Goal: Transaction & Acquisition: Download file/media

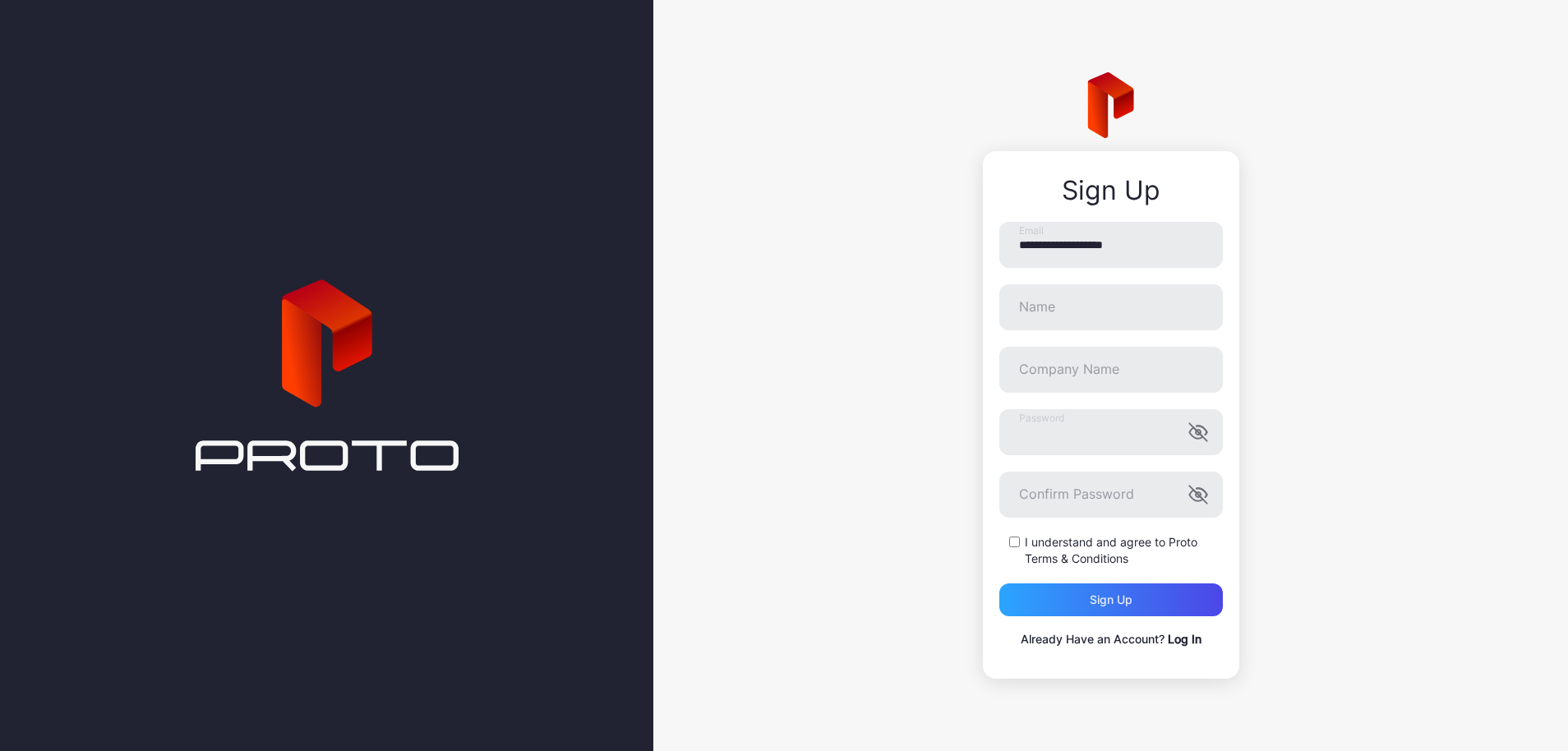
click at [1181, 638] on link "Log In" at bounding box center [1184, 638] width 34 height 14
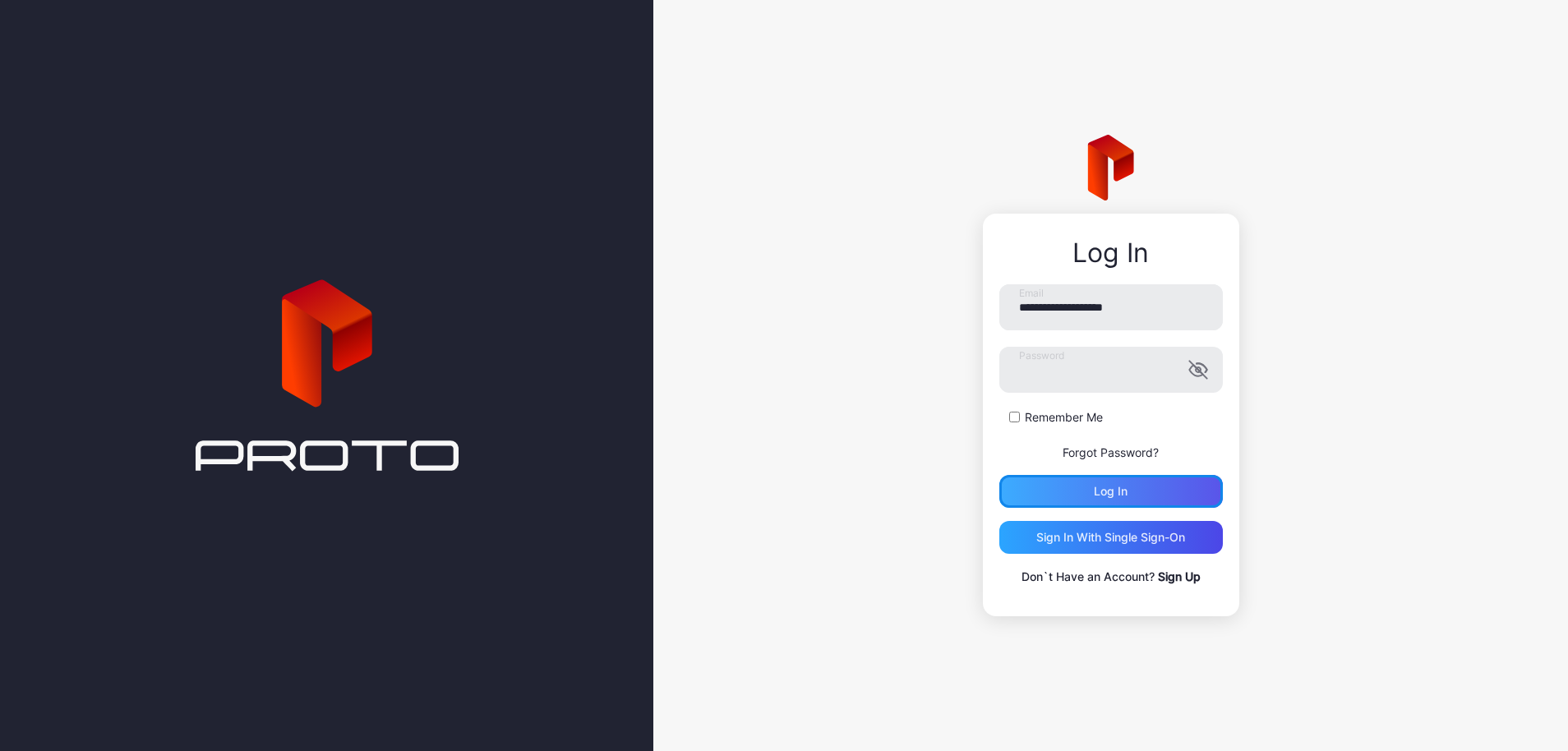
click at [1072, 501] on div "Log in" at bounding box center [1111, 491] width 224 height 33
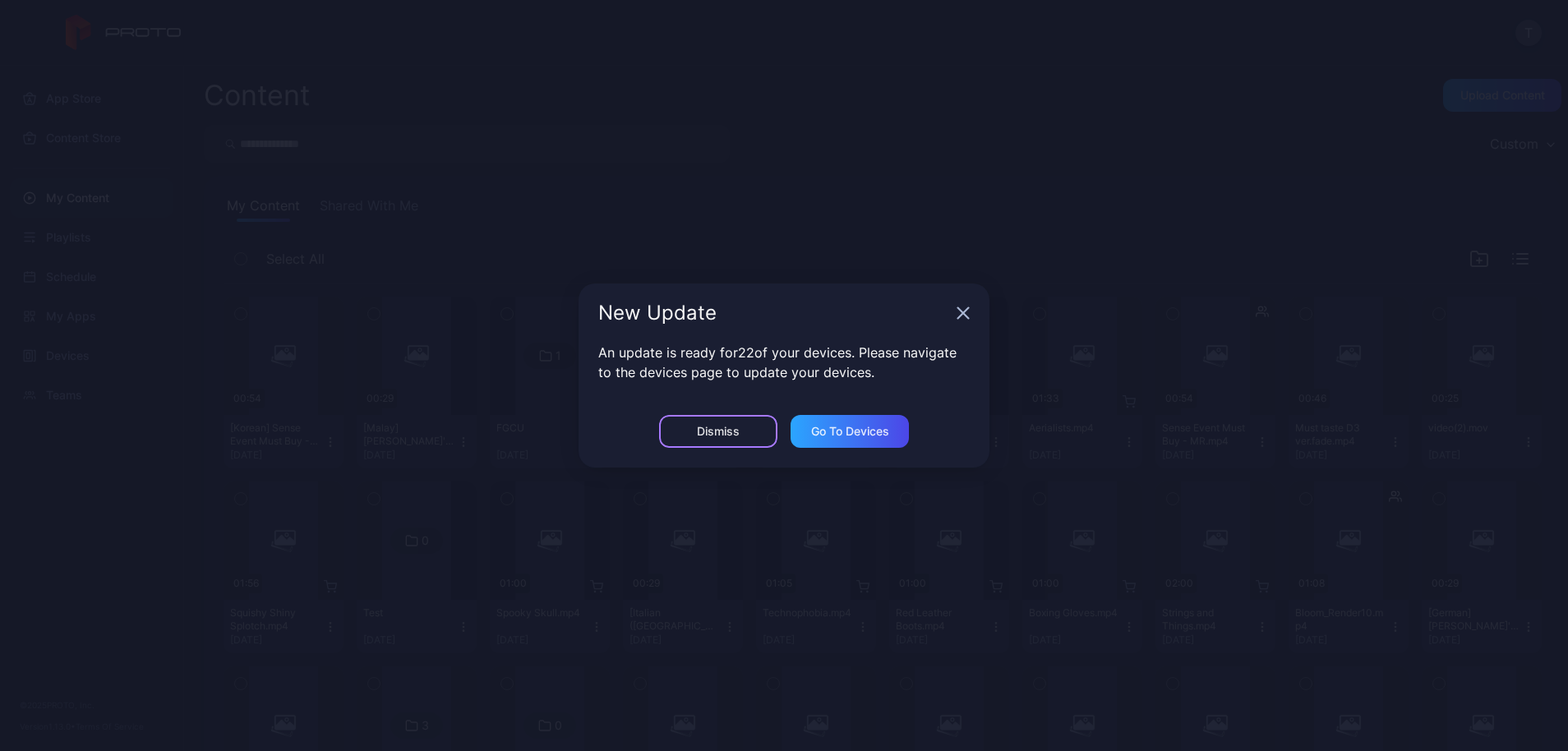
click at [711, 425] on div "Dismiss" at bounding box center [718, 431] width 43 height 13
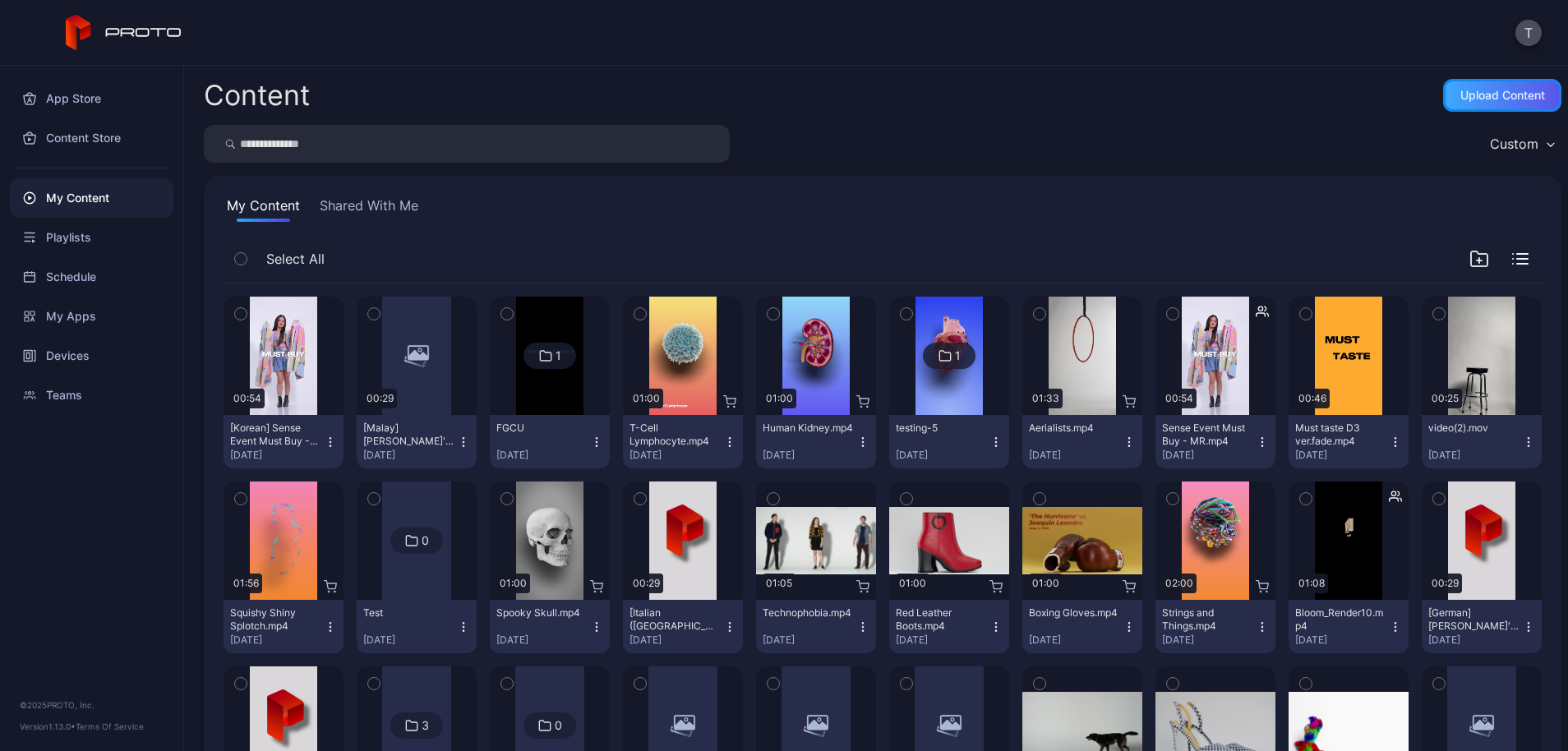
click at [1459, 87] on div "Upload Content" at bounding box center [1502, 95] width 118 height 33
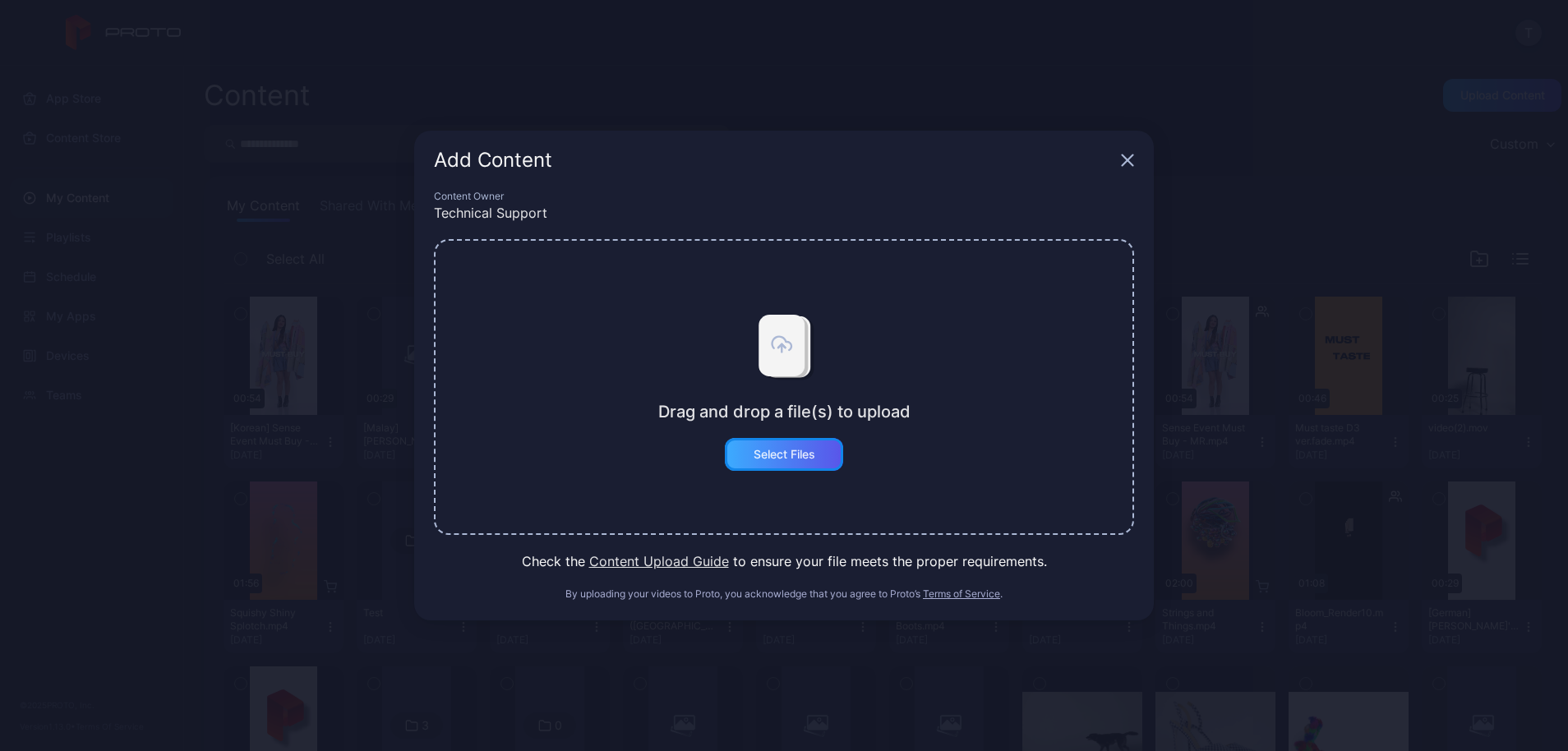
click at [791, 469] on div "Select Files" at bounding box center [784, 454] width 118 height 33
click at [1126, 159] on icon "button" at bounding box center [1128, 160] width 11 height 11
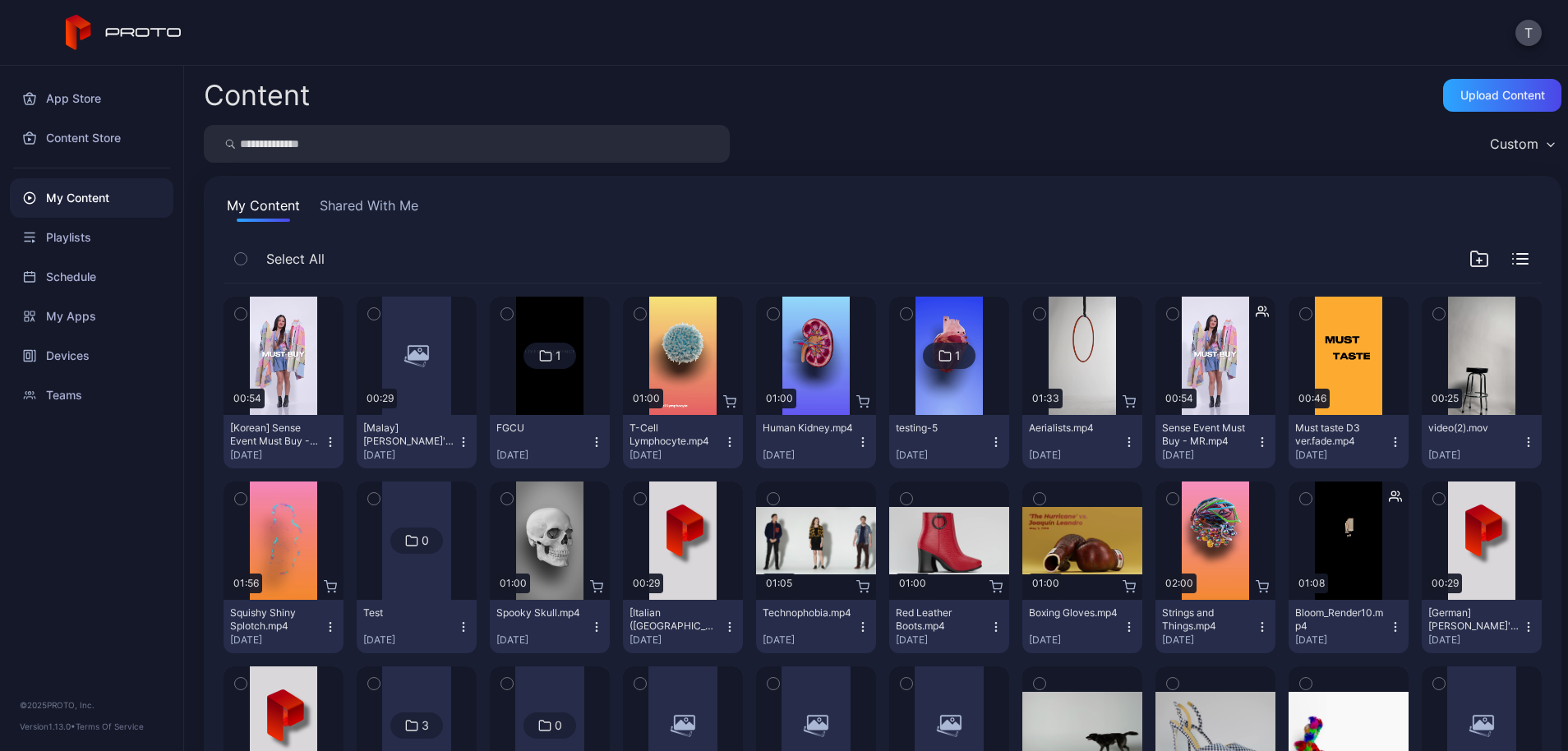
click at [337, 440] on icon "button" at bounding box center [330, 442] width 13 height 13
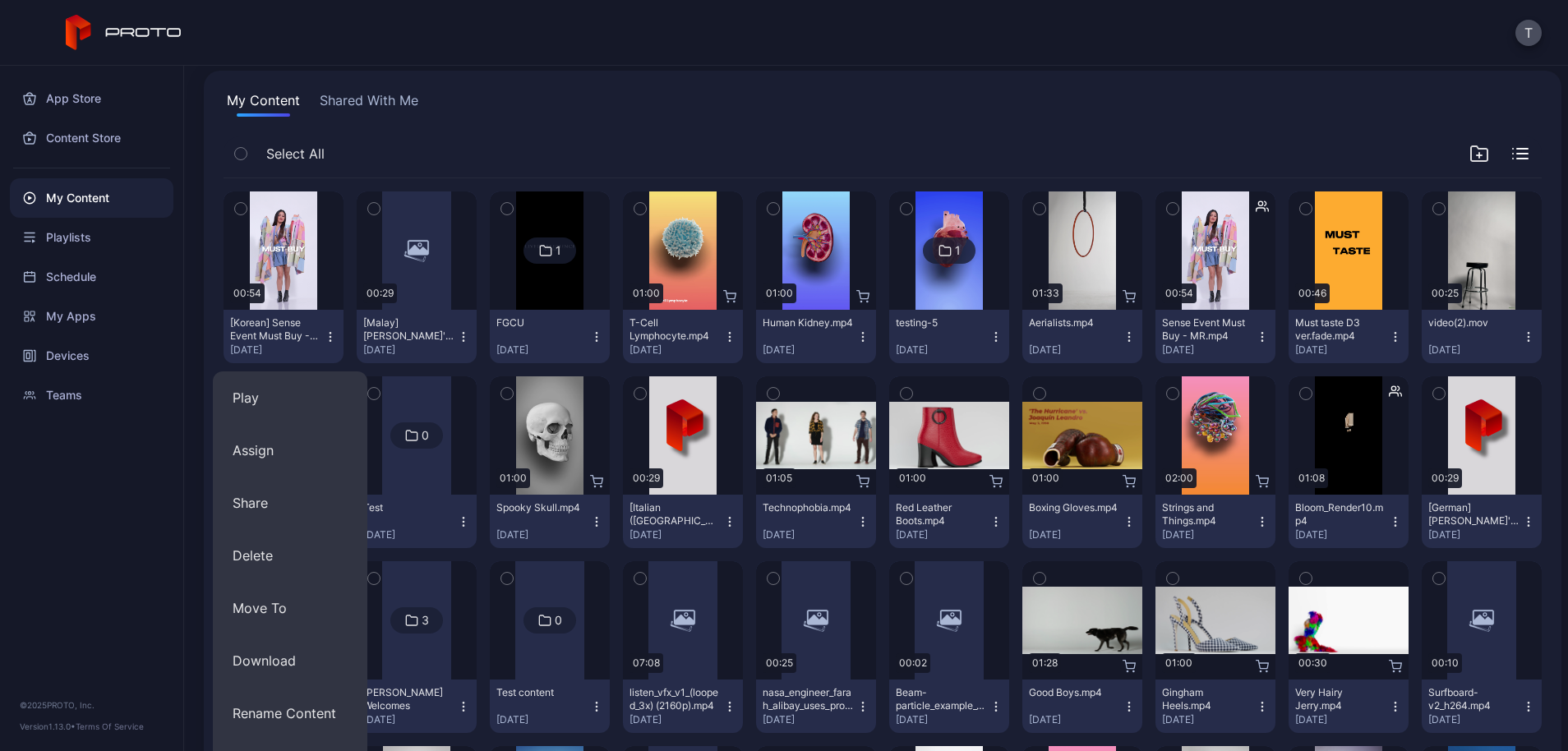
scroll to position [82, 0]
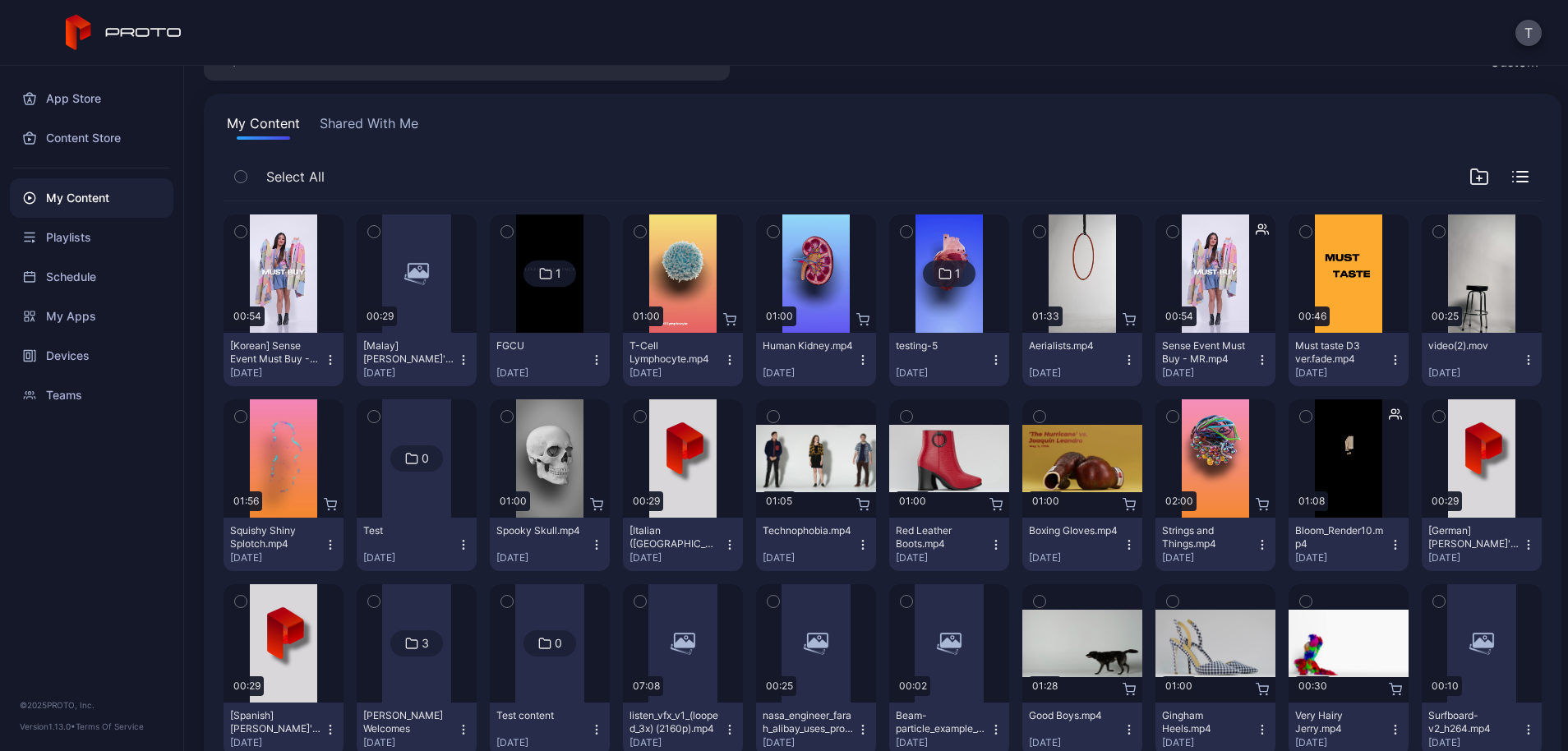
click at [723, 365] on div "T-Cell Lymphocyte.mp4 Apr 22, 2025" at bounding box center [676, 359] width 94 height 40
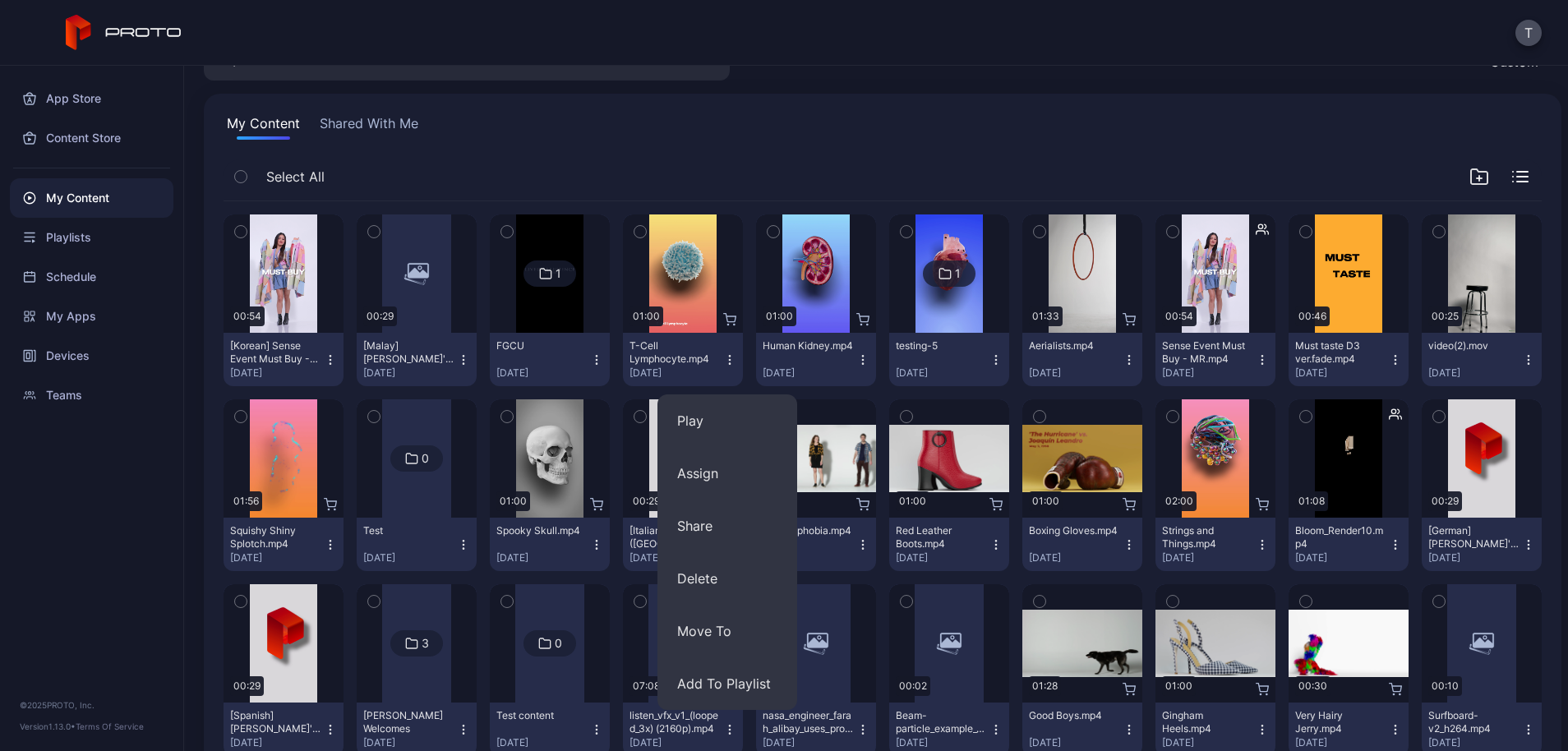
click at [1422, 386] on button "video(2).mov [DATE]" at bounding box center [1482, 359] width 120 height 53
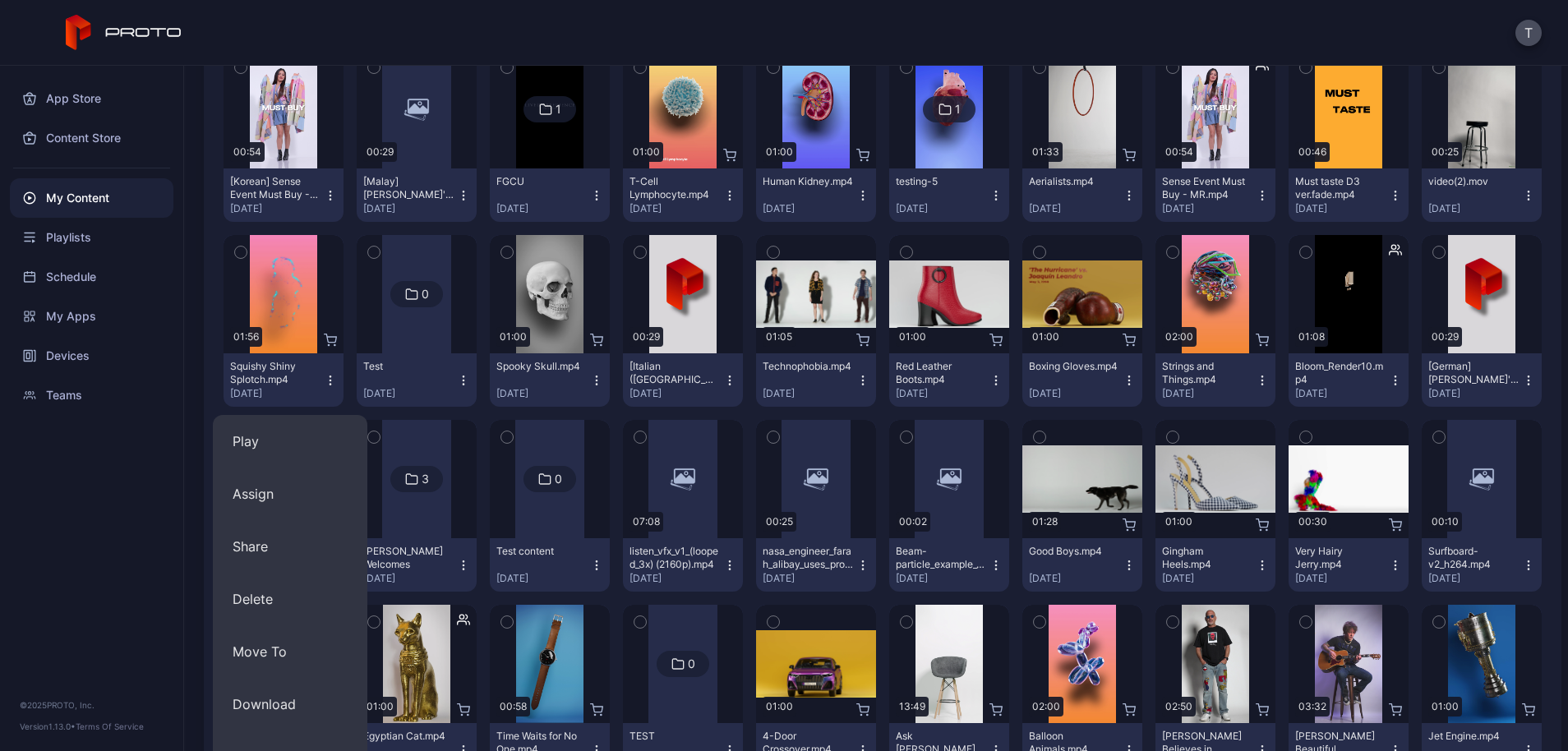
scroll to position [411, 0]
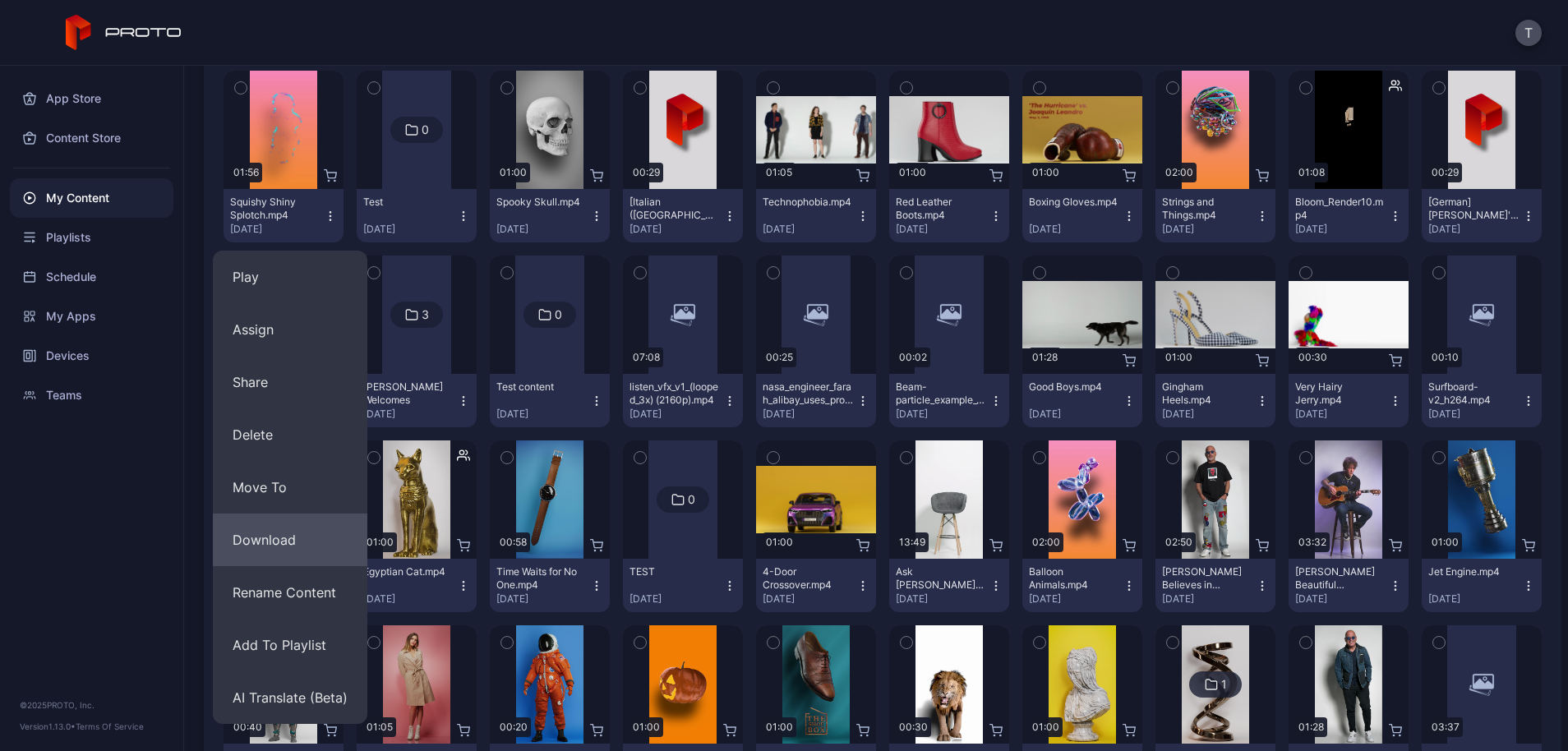
click at [313, 541] on button "Download" at bounding box center [290, 540] width 154 height 53
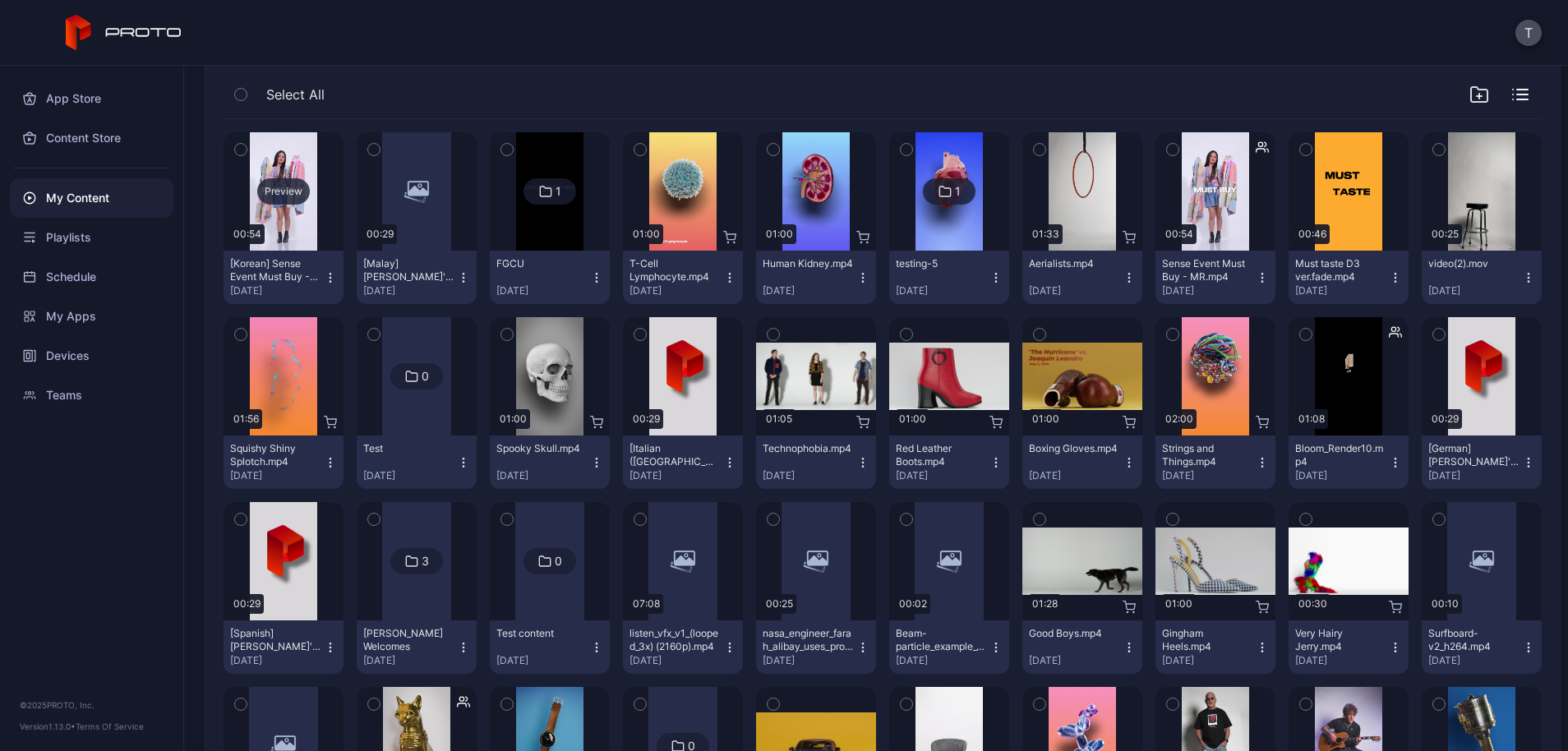
scroll to position [0, 0]
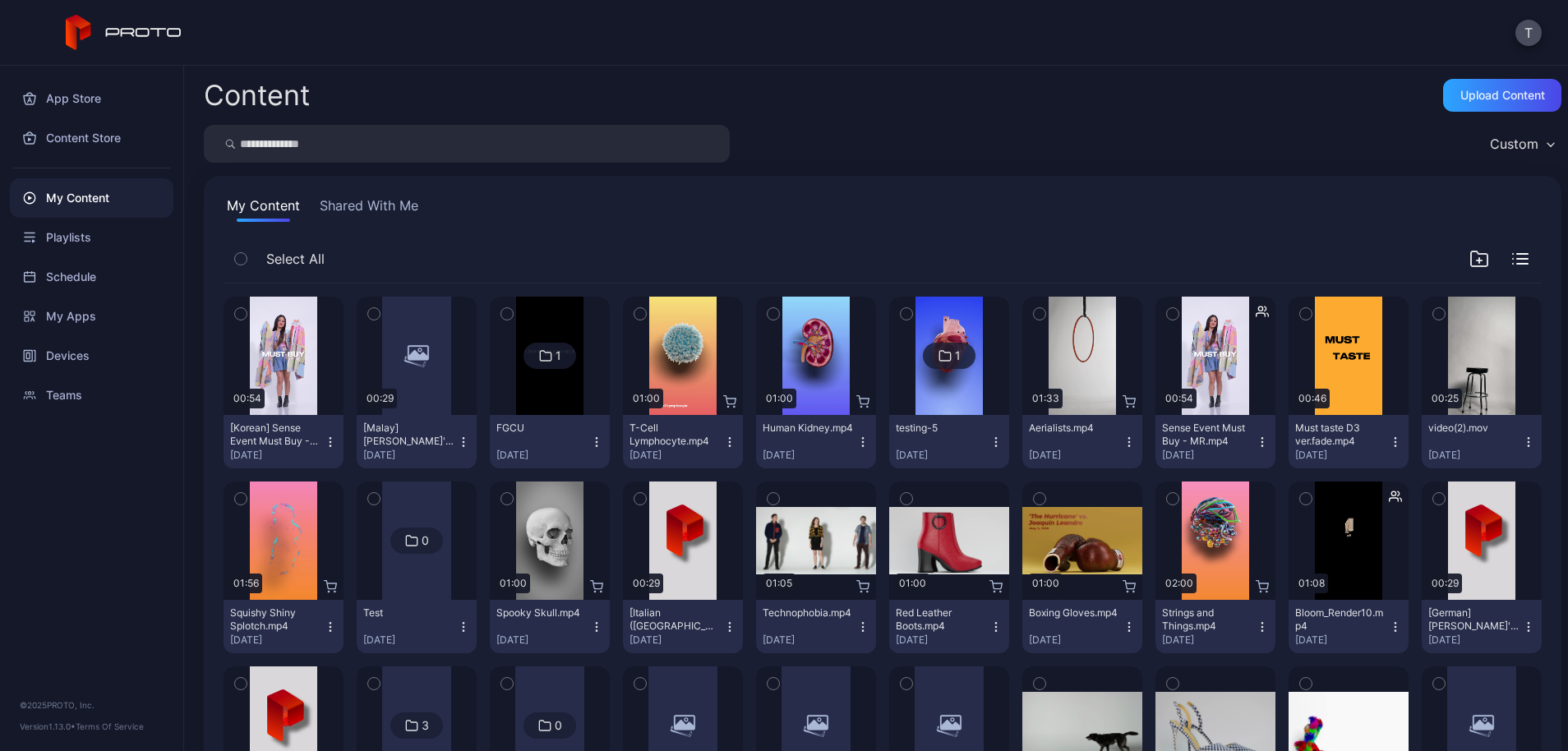
click at [340, 449] on button "[Korean] Sense Event Must Buy - MR.mp4 [DATE]" at bounding box center [284, 441] width 120 height 53
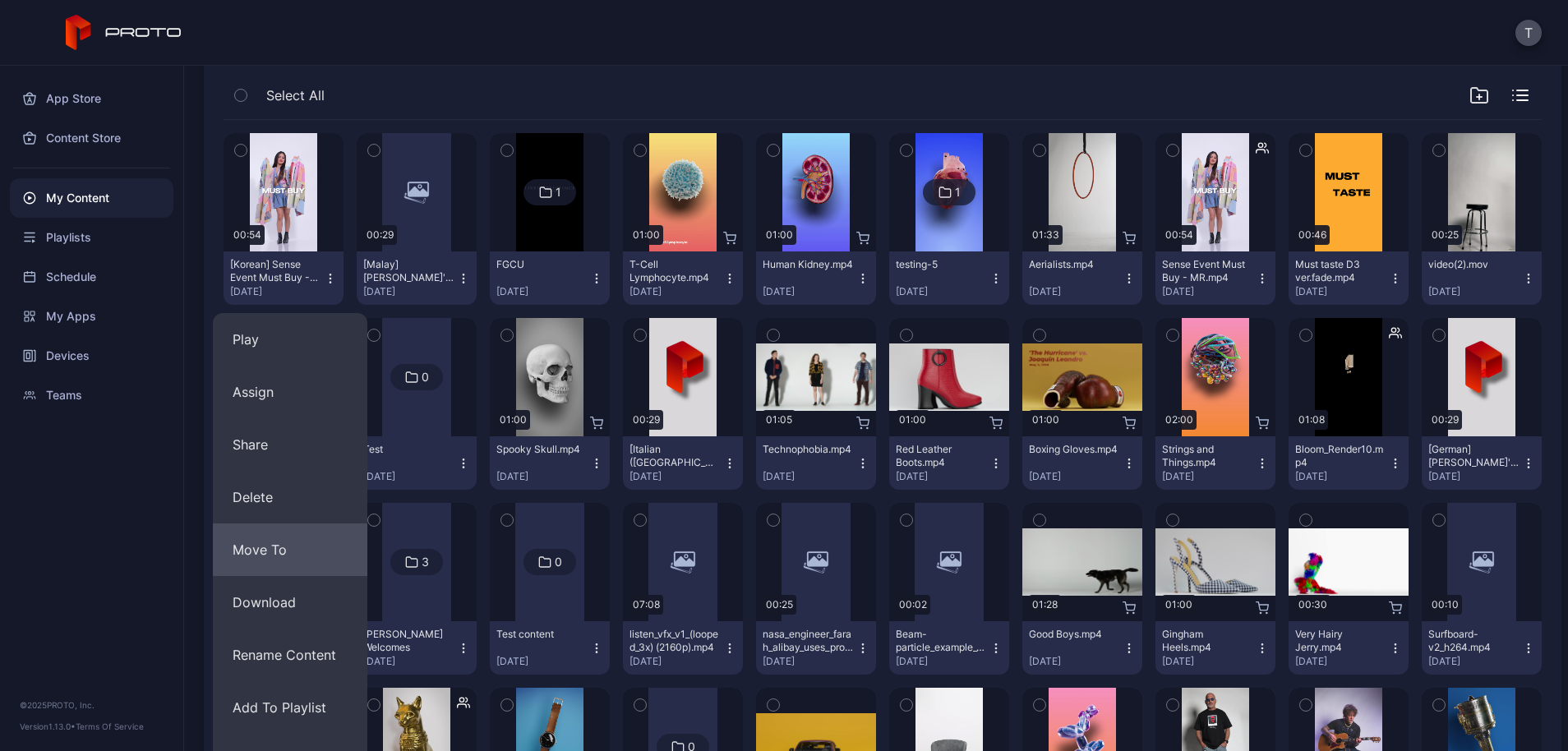
scroll to position [164, 0]
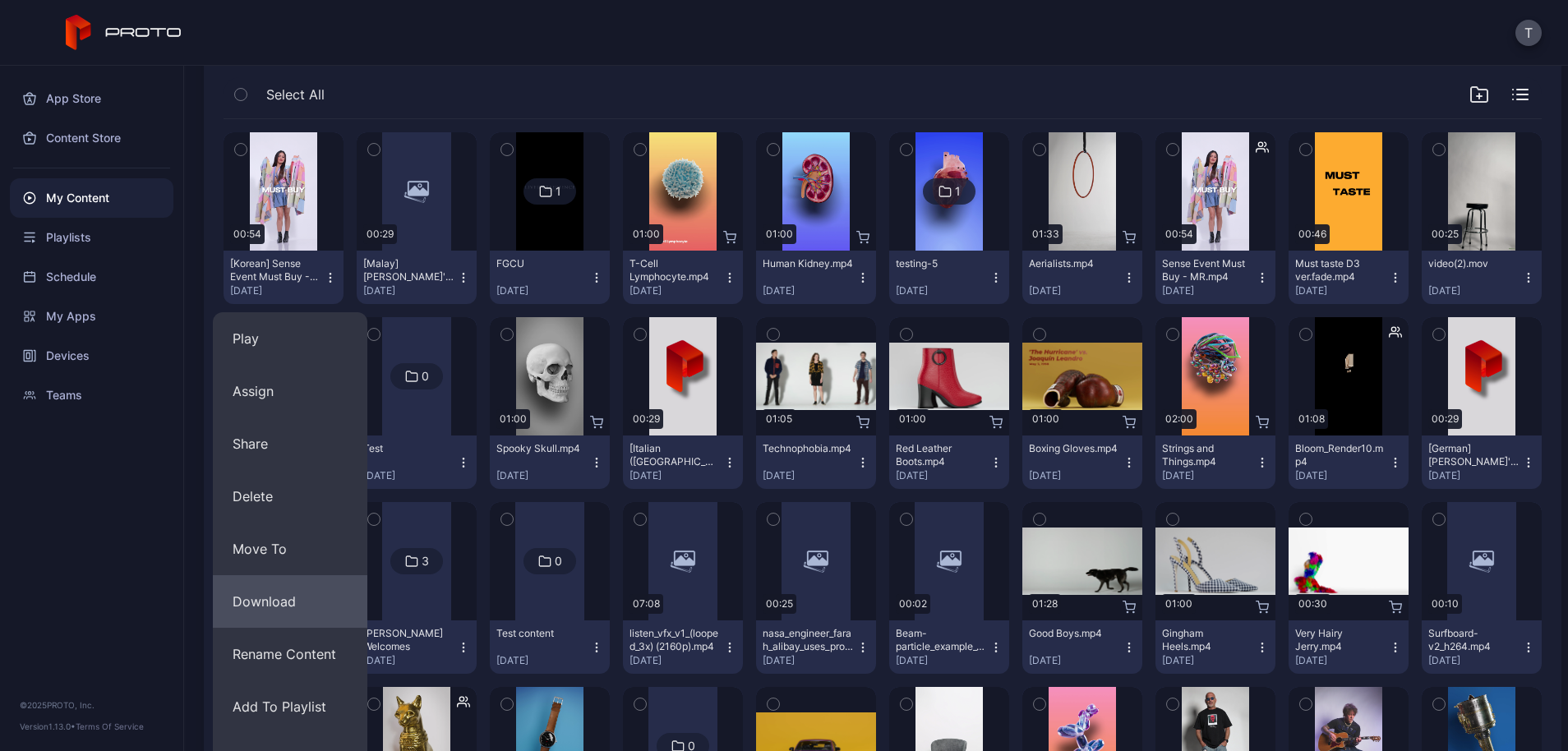
click at [307, 596] on button "Download" at bounding box center [290, 601] width 154 height 53
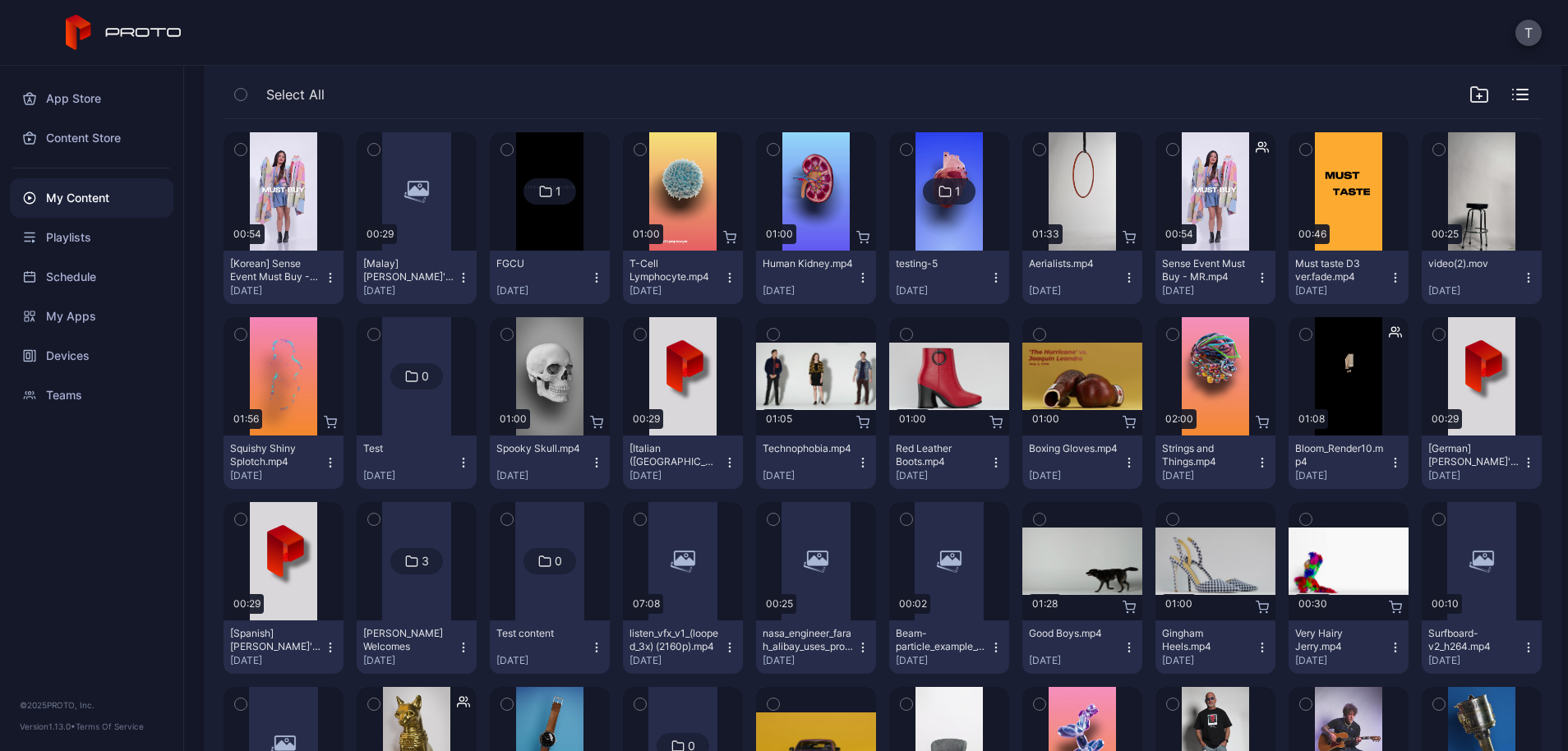
click at [337, 279] on icon "button" at bounding box center [330, 278] width 13 height 13
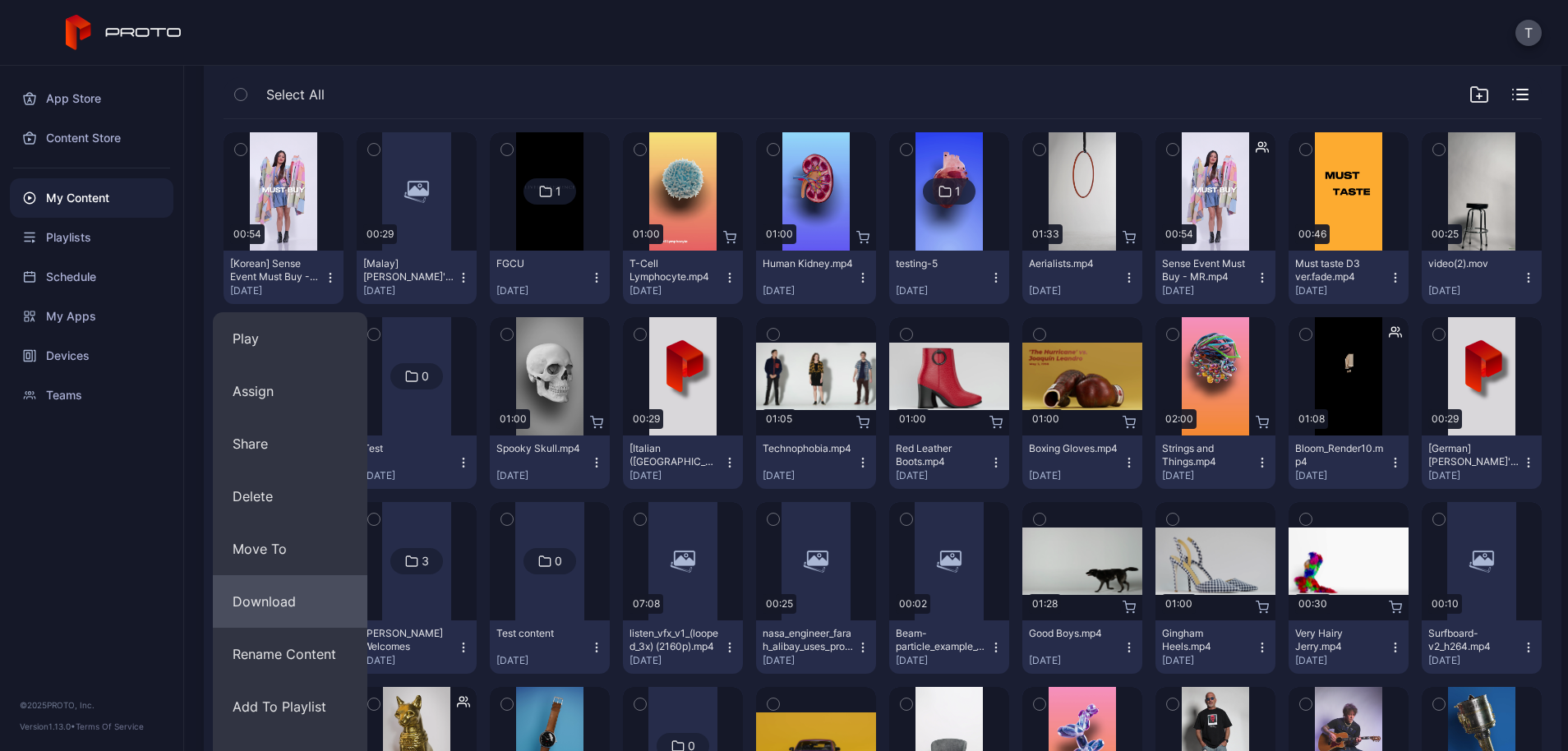
click at [292, 600] on button "Download" at bounding box center [290, 601] width 154 height 53
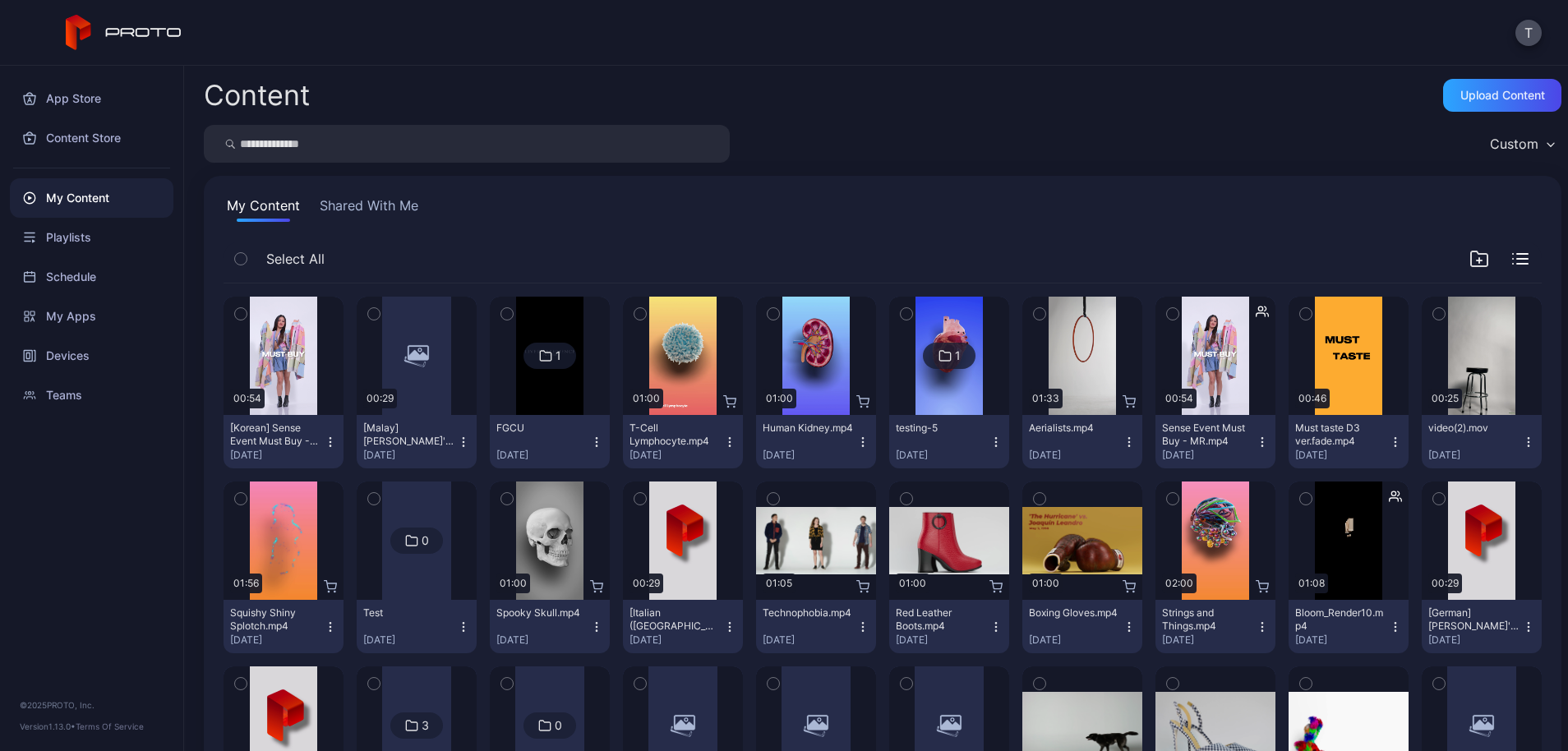
click at [337, 439] on icon "button" at bounding box center [330, 442] width 13 height 13
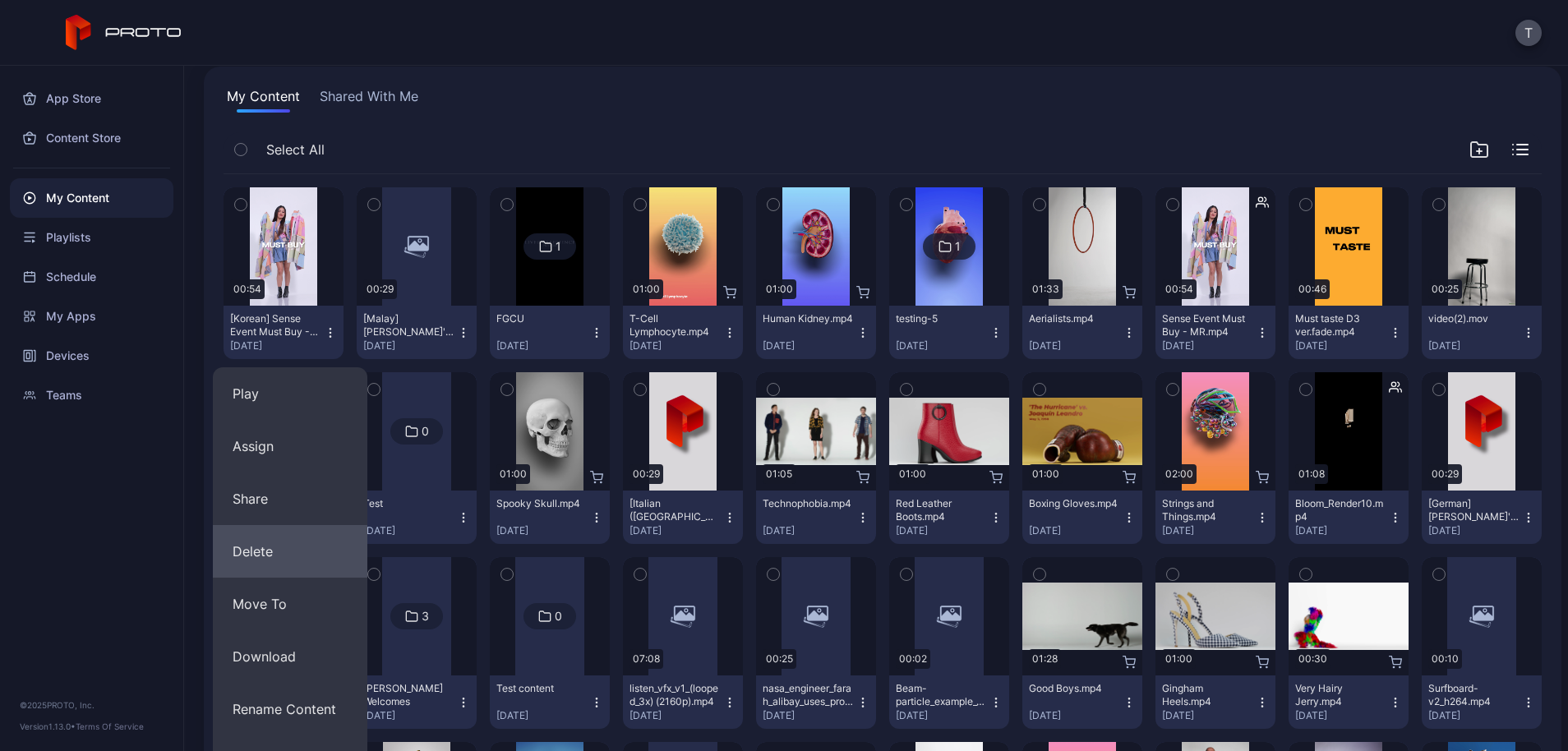
scroll to position [246, 0]
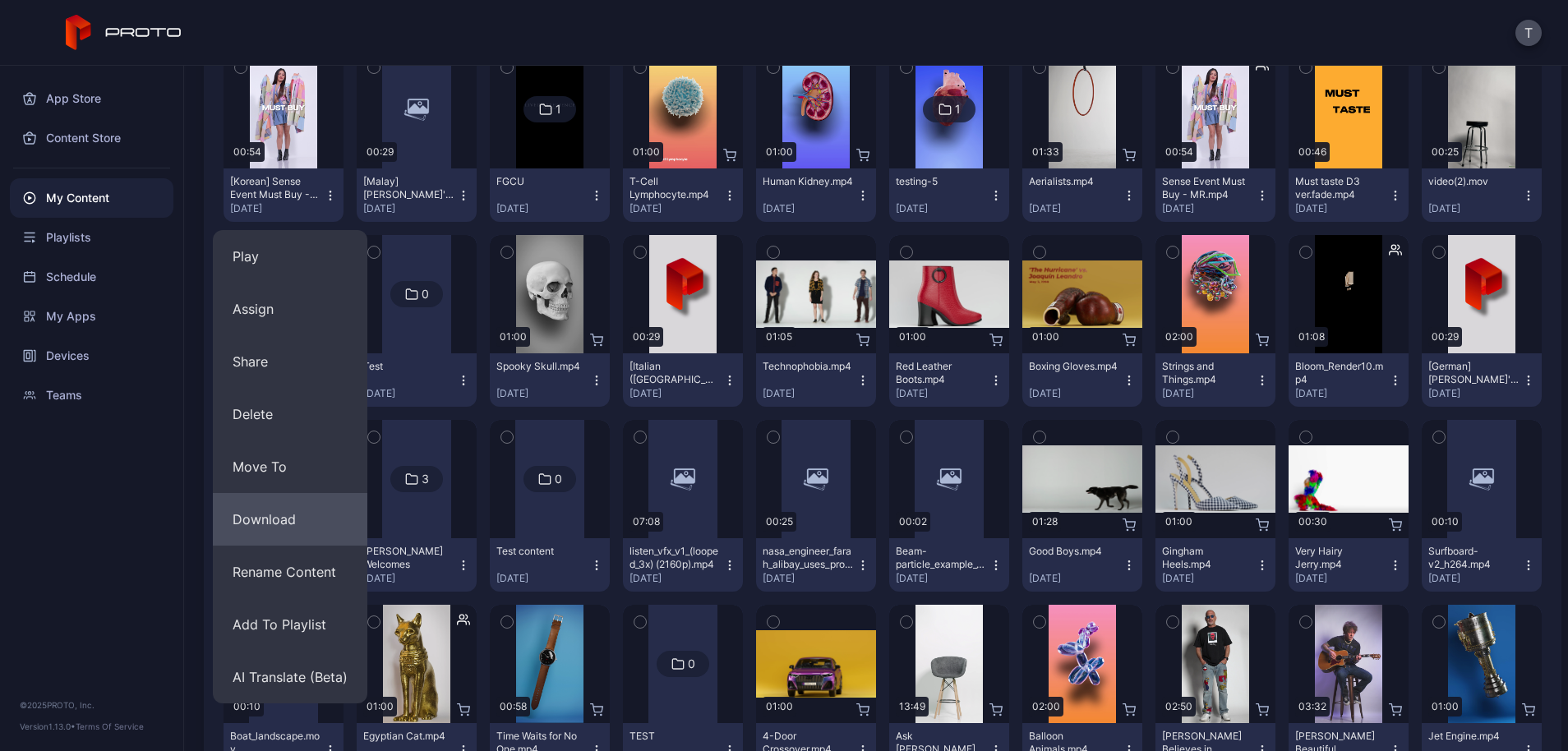
click at [313, 533] on button "Download" at bounding box center [290, 519] width 154 height 53
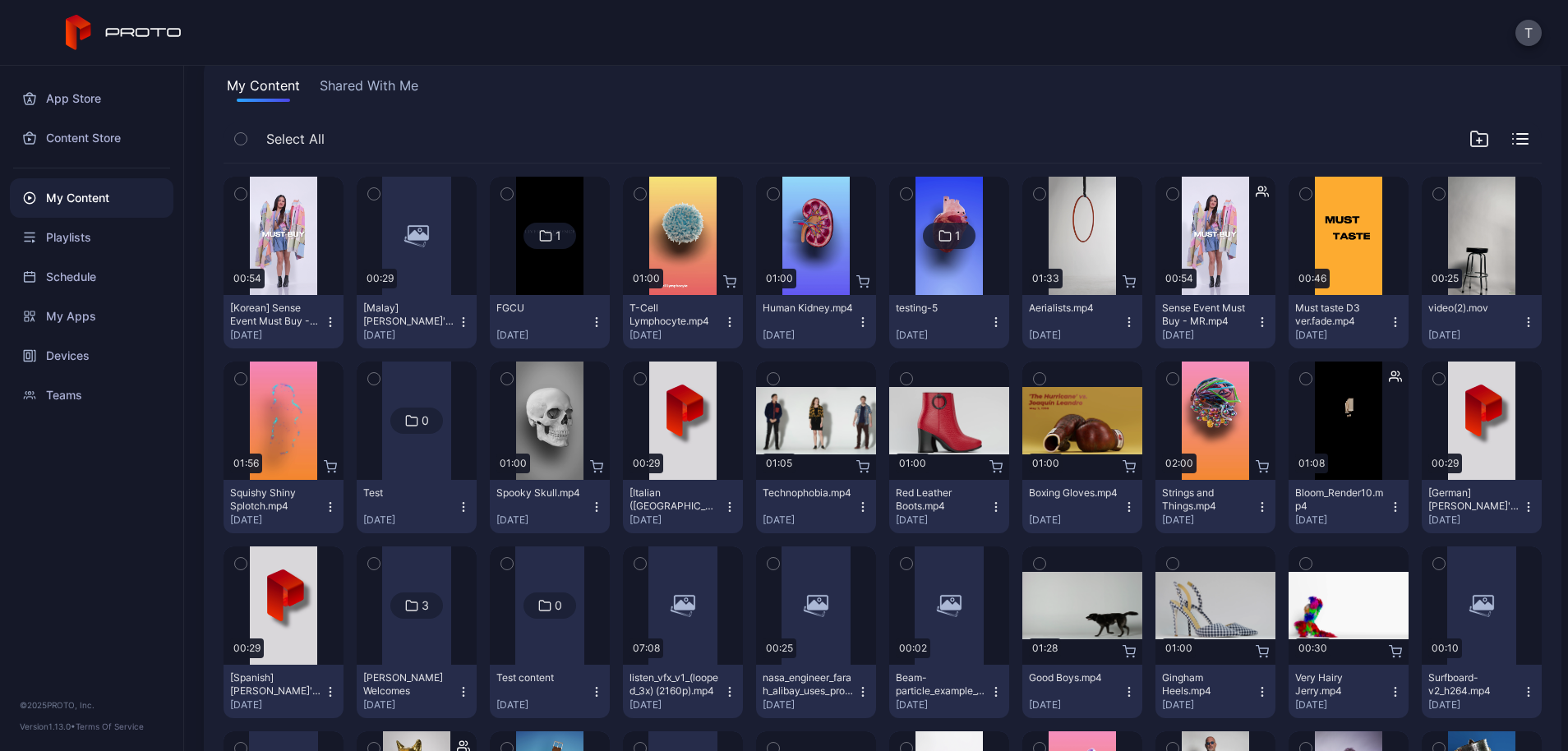
scroll to position [0, 0]
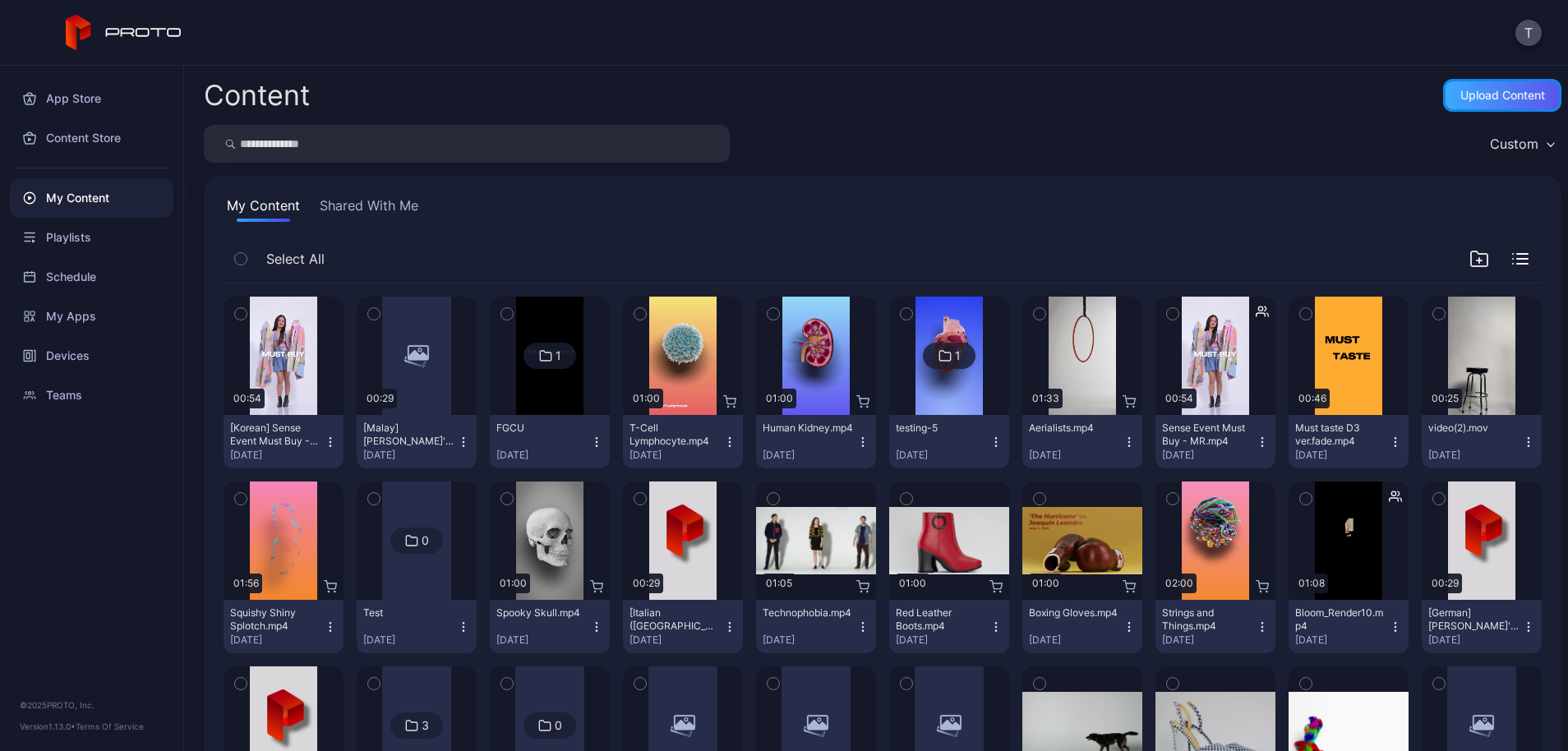
click at [1469, 105] on div "Upload Content" at bounding box center [1502, 95] width 118 height 33
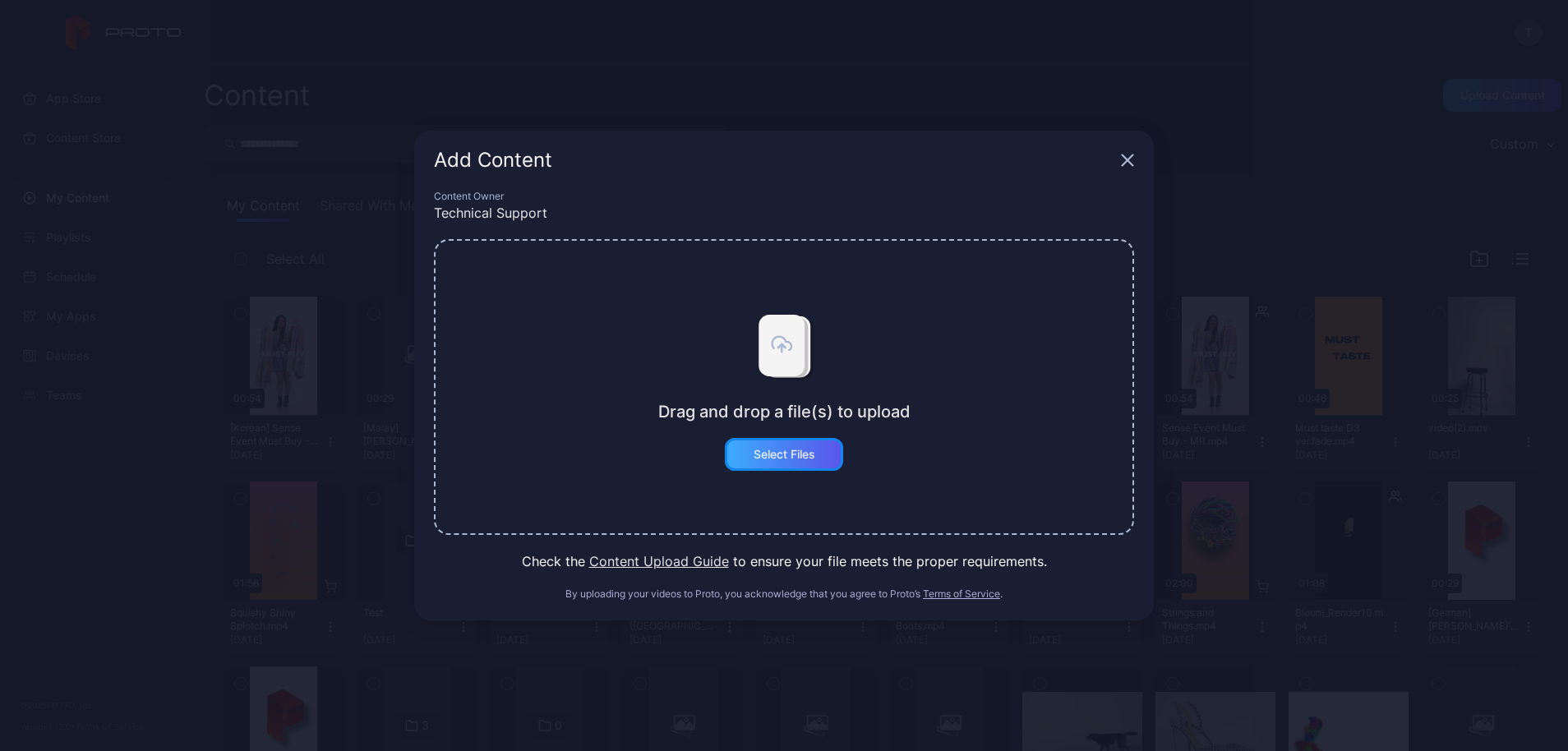
click at [777, 464] on div "Select Files" at bounding box center [784, 454] width 118 height 33
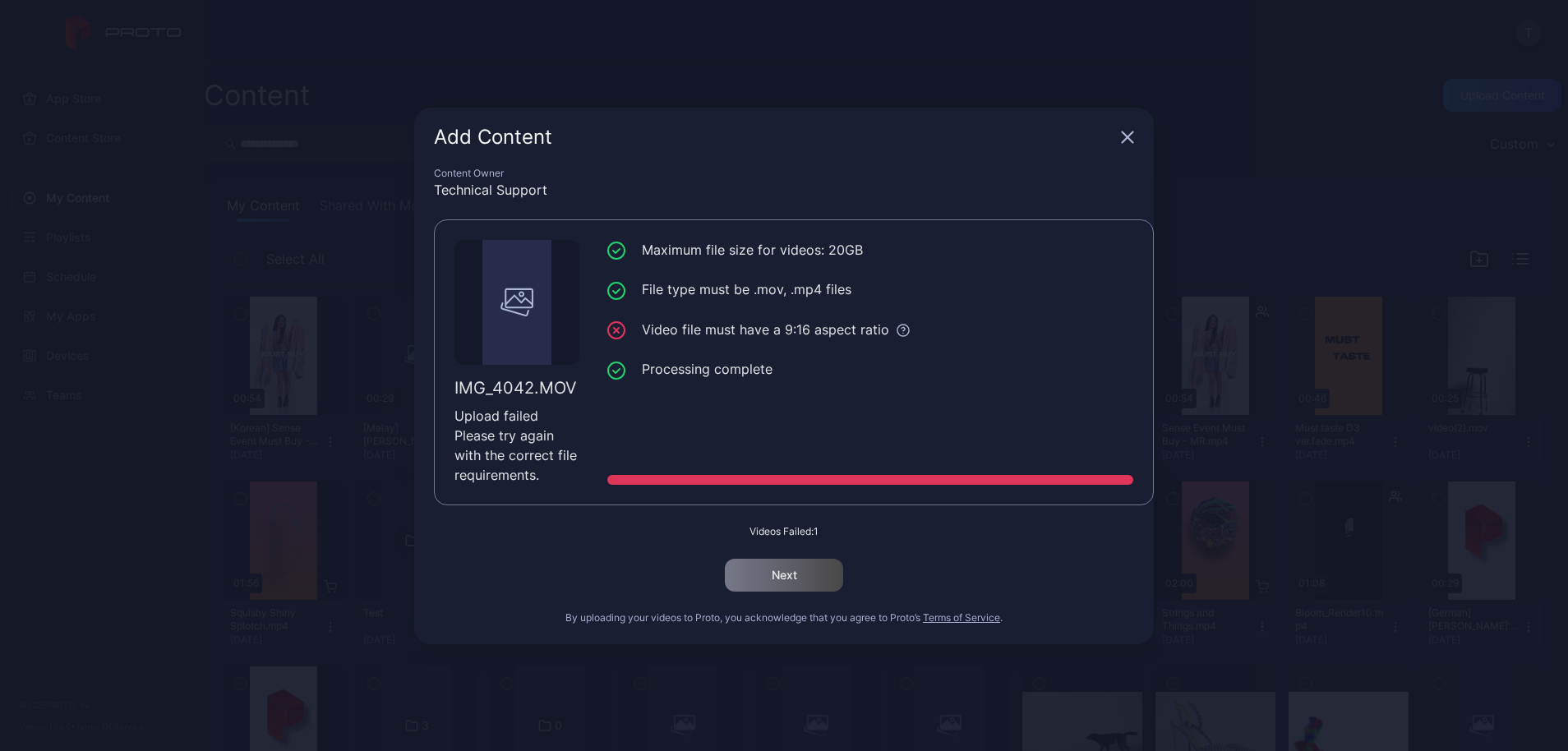
click at [1141, 128] on div "Add Content" at bounding box center [784, 137] width 740 height 59
click at [1118, 142] on div "Add Content" at bounding box center [784, 137] width 740 height 59
click at [1123, 133] on icon "button" at bounding box center [1128, 137] width 13 height 13
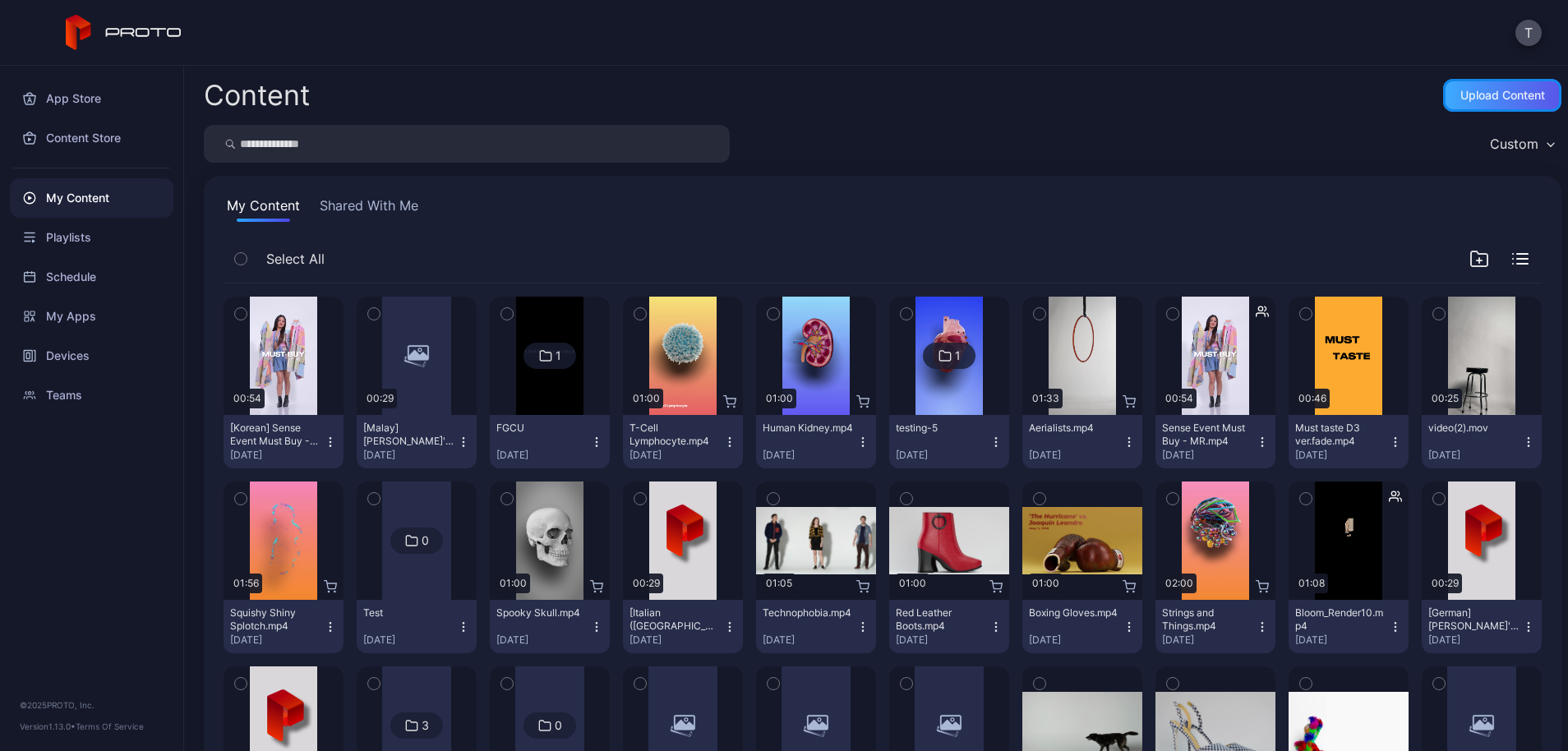
click at [1471, 94] on div "Upload Content" at bounding box center [1502, 95] width 85 height 13
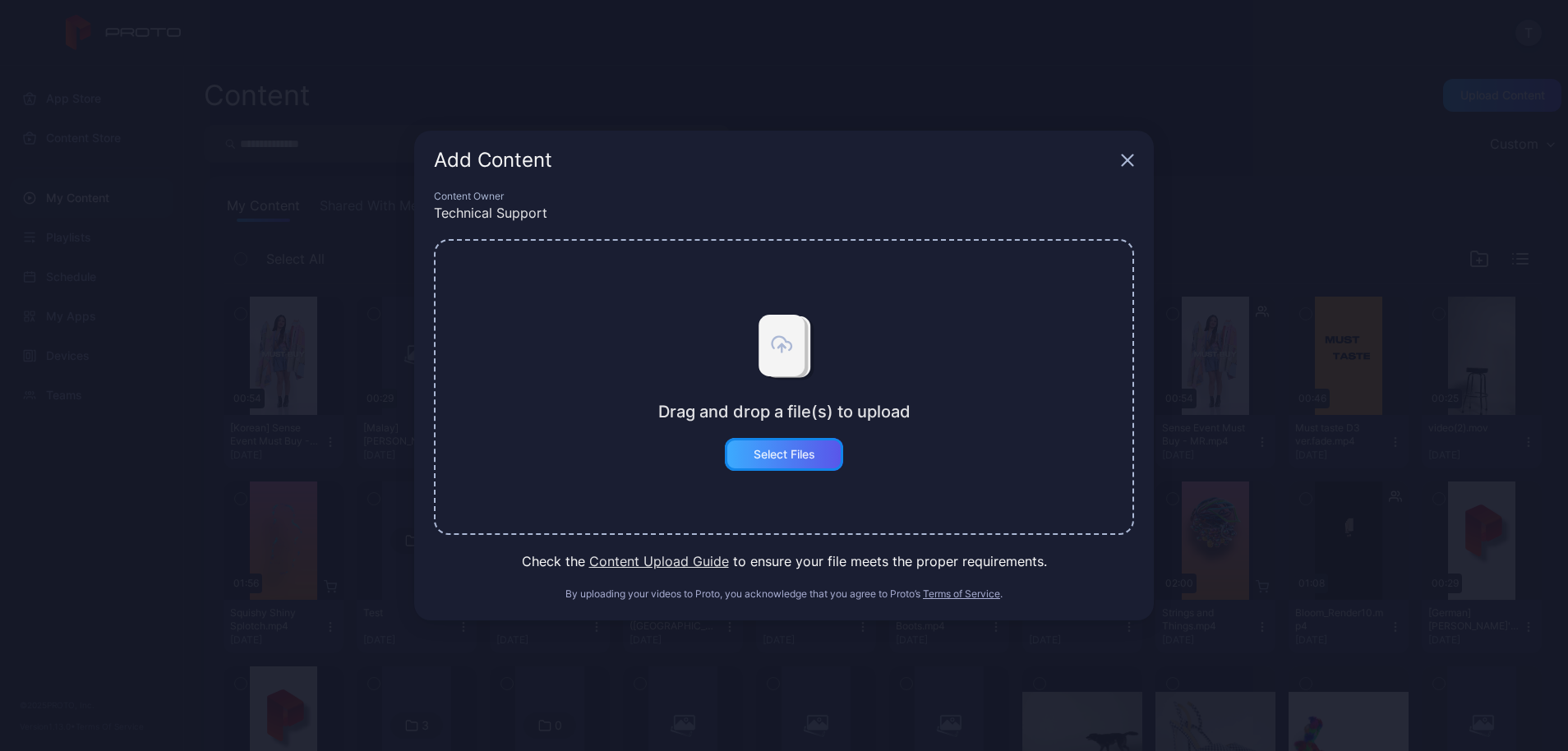
click at [805, 461] on div "Select Files" at bounding box center [784, 454] width 118 height 33
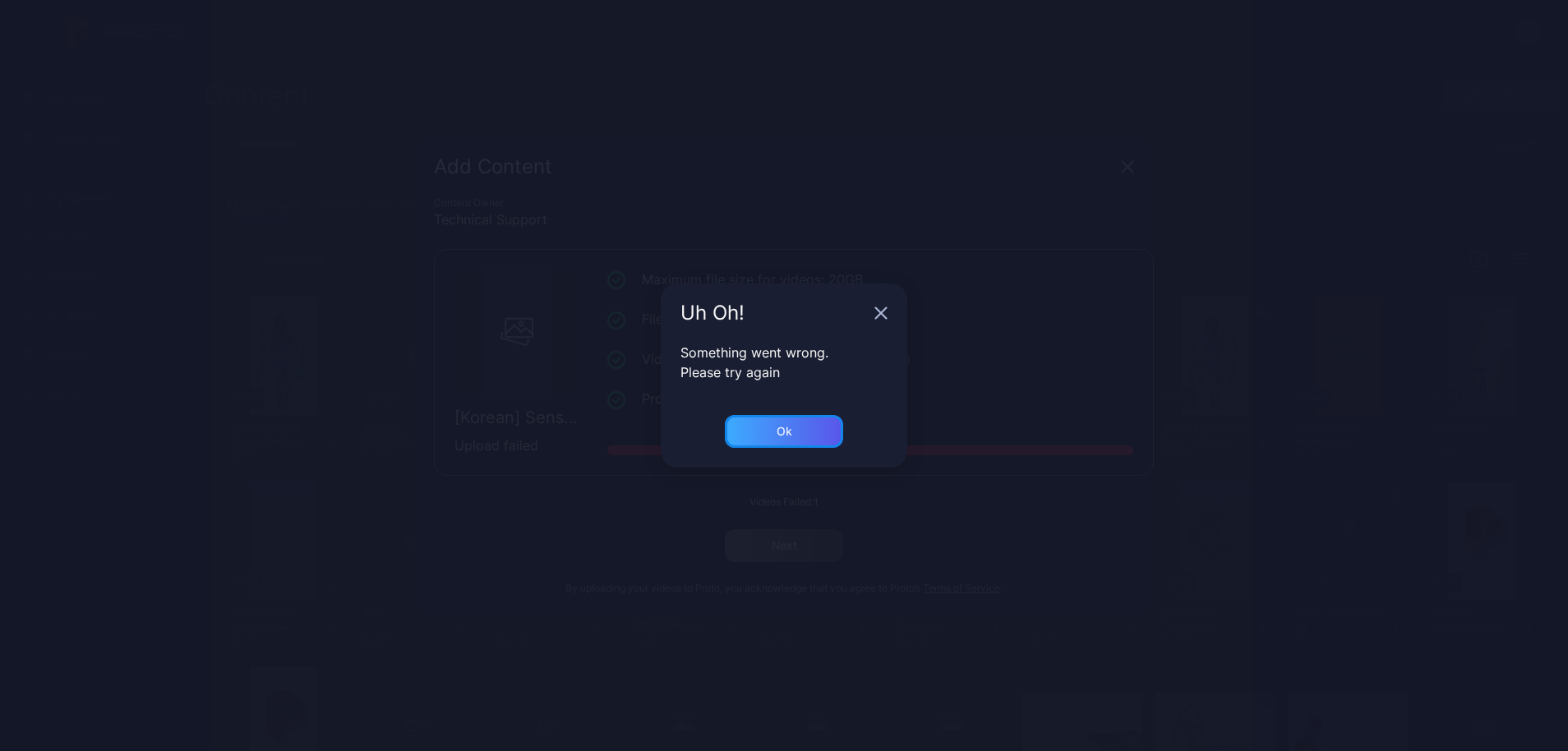
click at [806, 425] on div "Ok" at bounding box center [784, 431] width 118 height 33
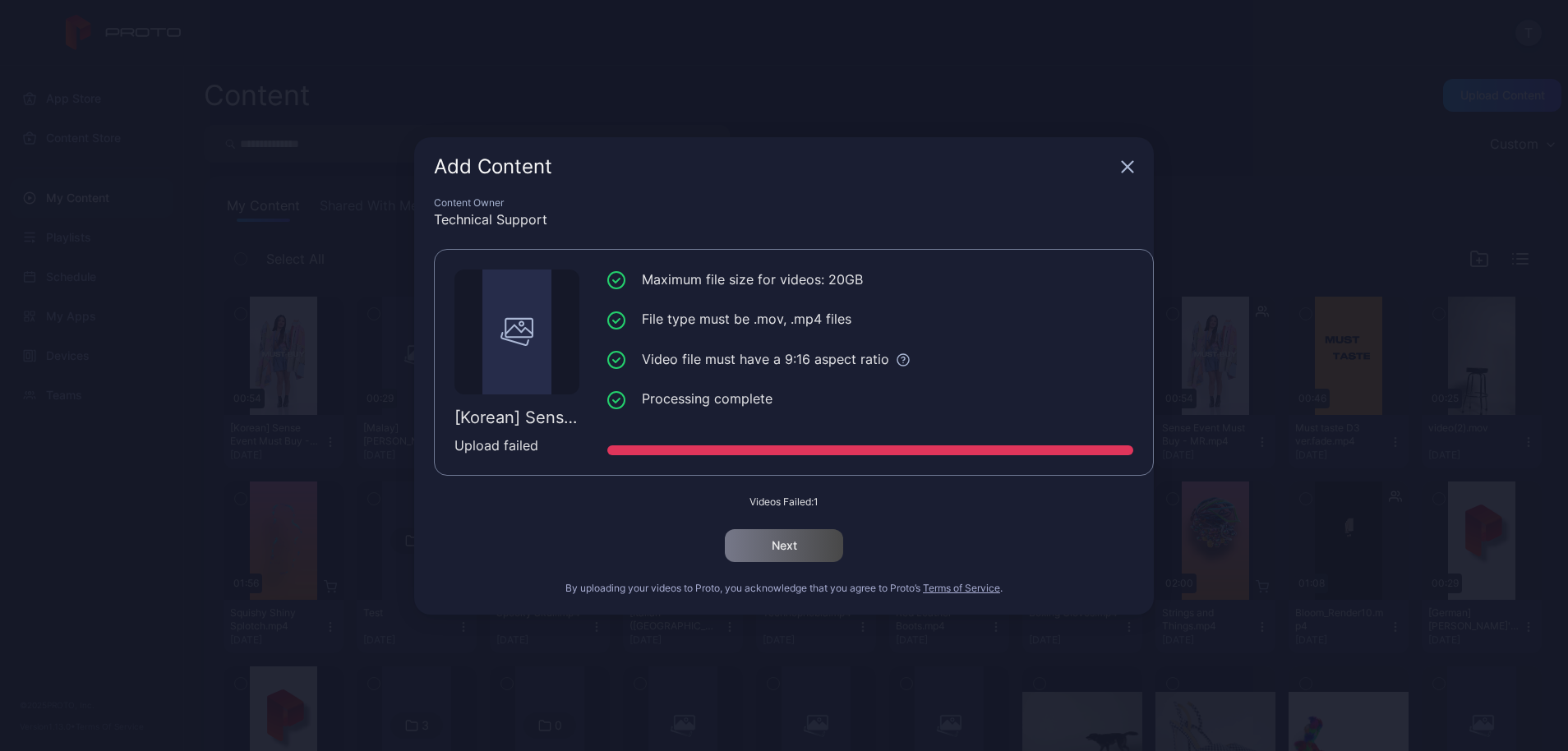
click at [1121, 163] on icon "button" at bounding box center [1128, 167] width 13 height 13
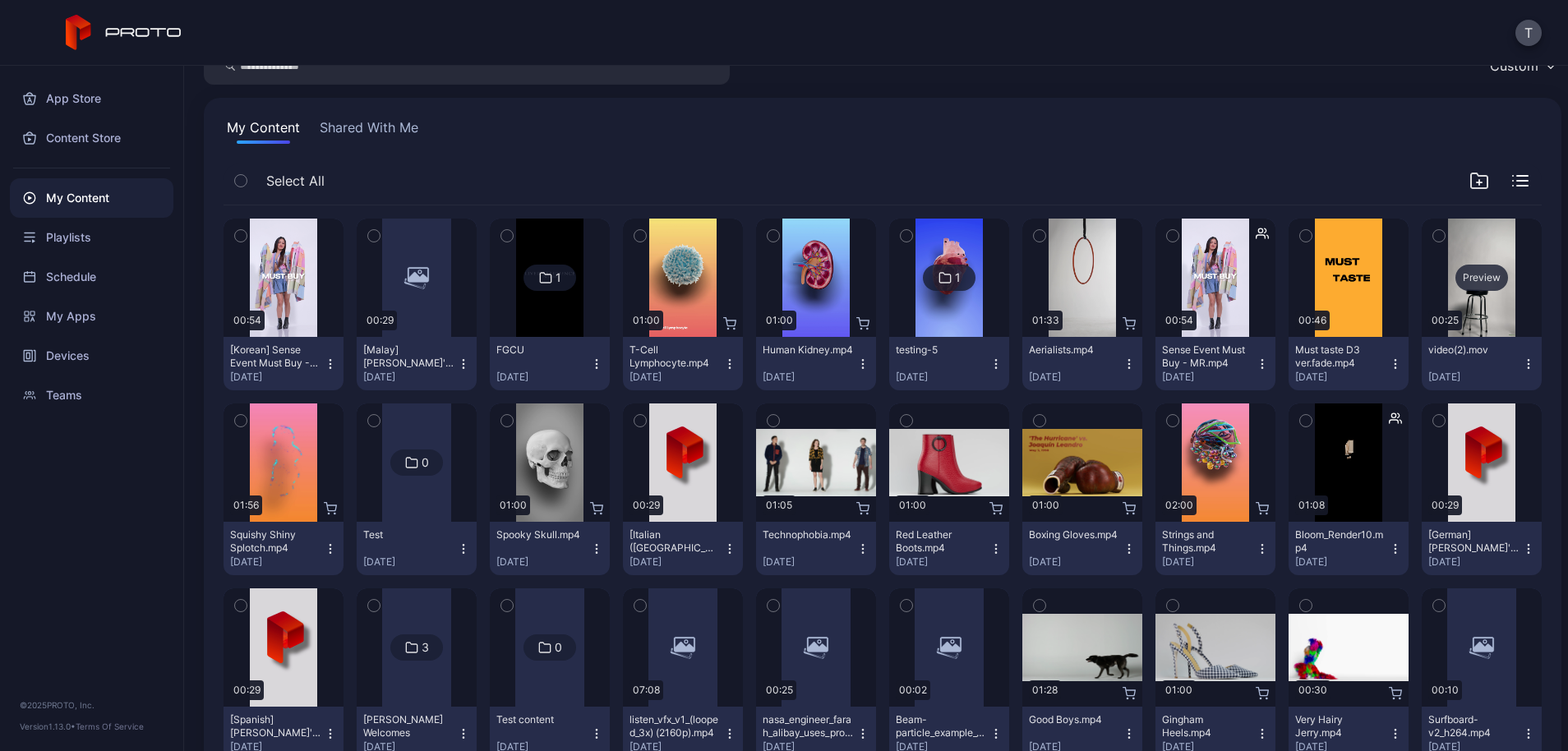
scroll to position [82, 0]
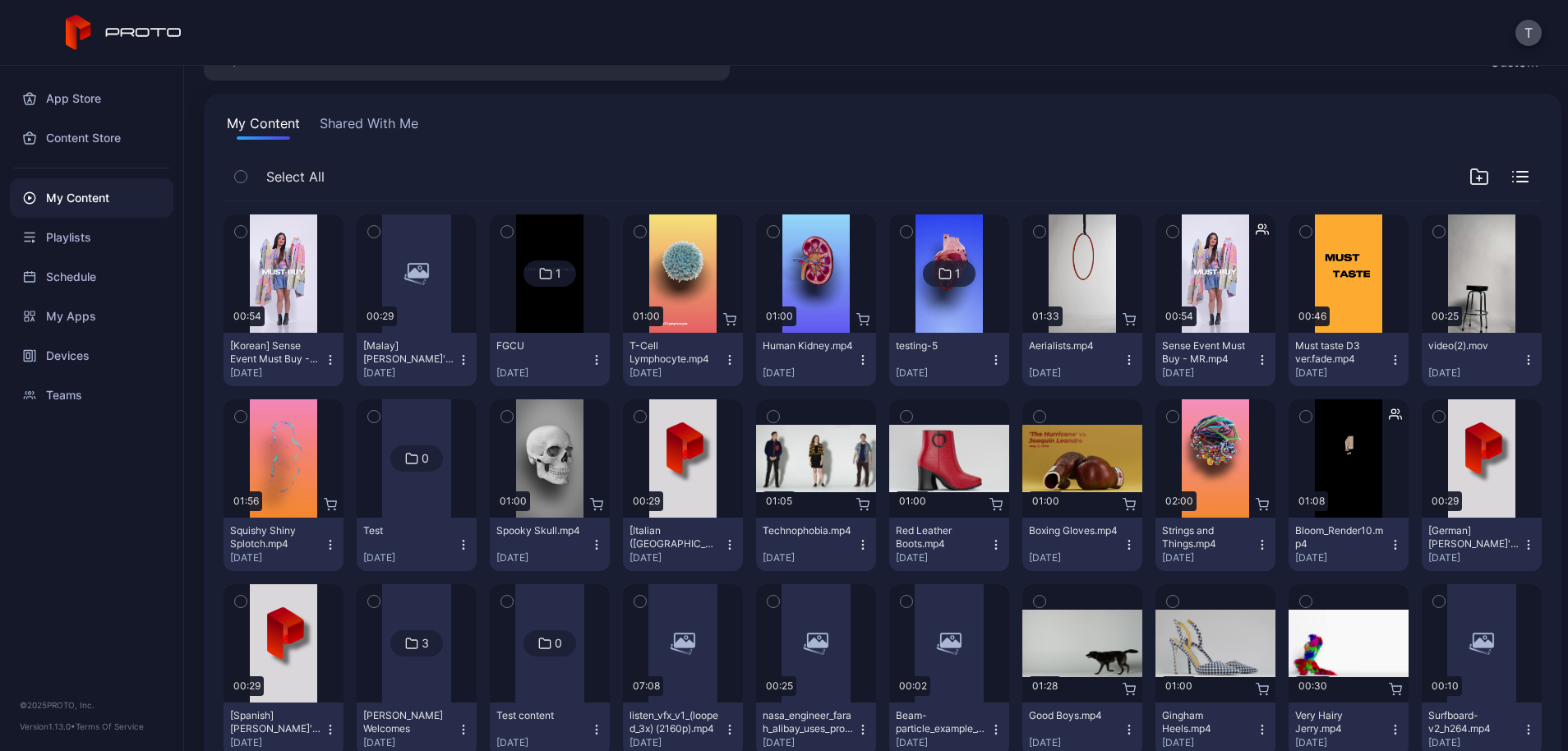
click at [1522, 366] on icon "button" at bounding box center [1529, 360] width 13 height 13
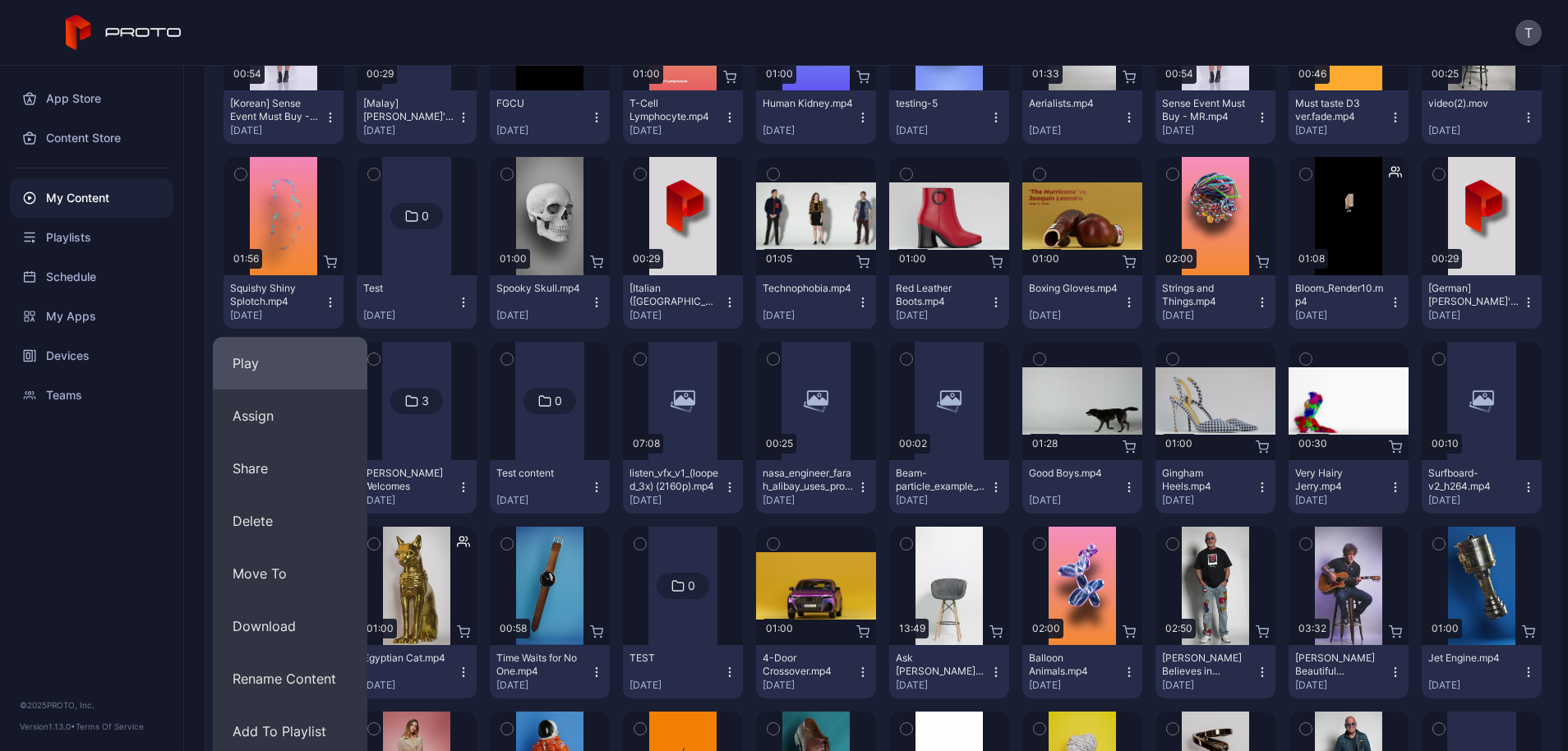
scroll to position [329, 0]
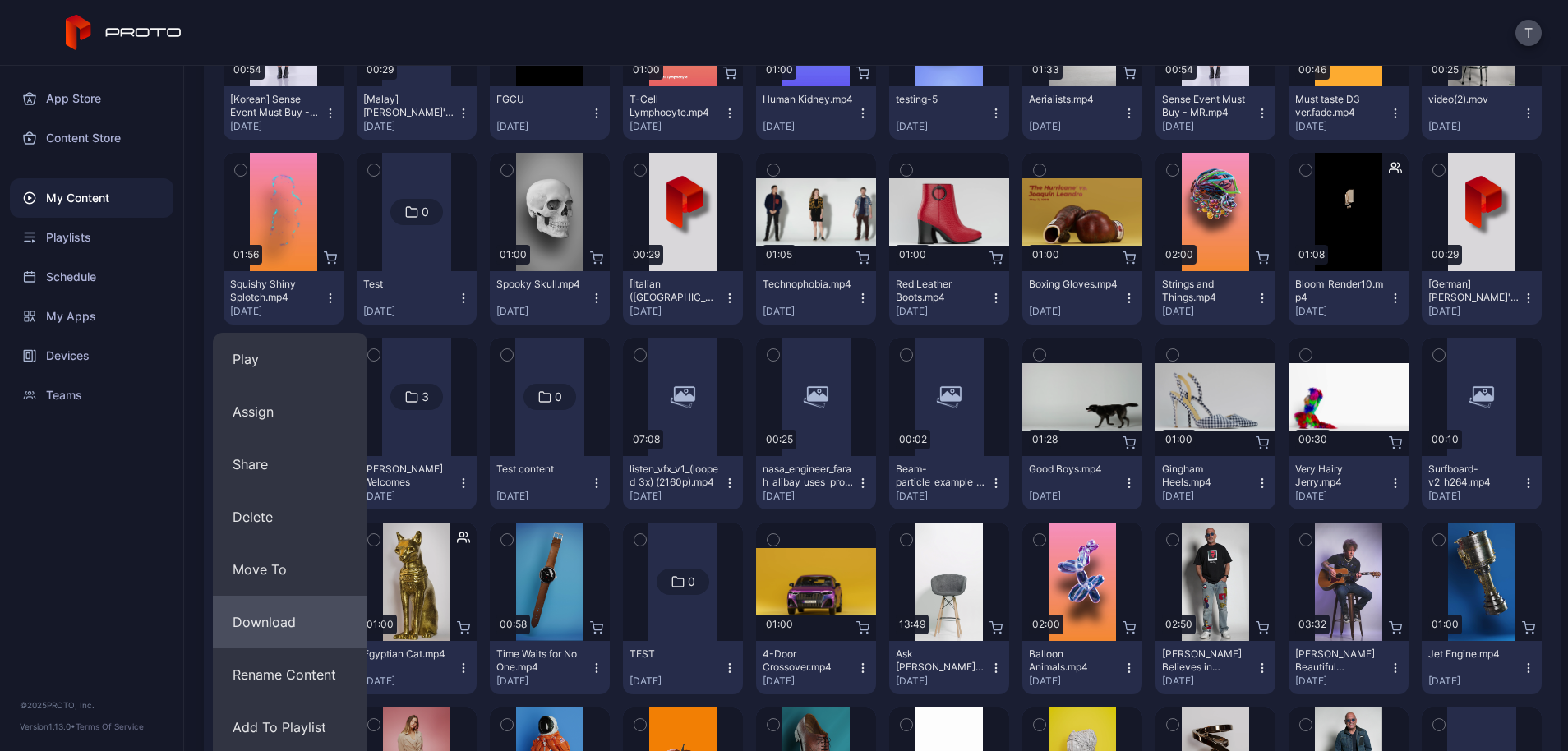
click at [297, 623] on button "Download" at bounding box center [290, 622] width 154 height 53
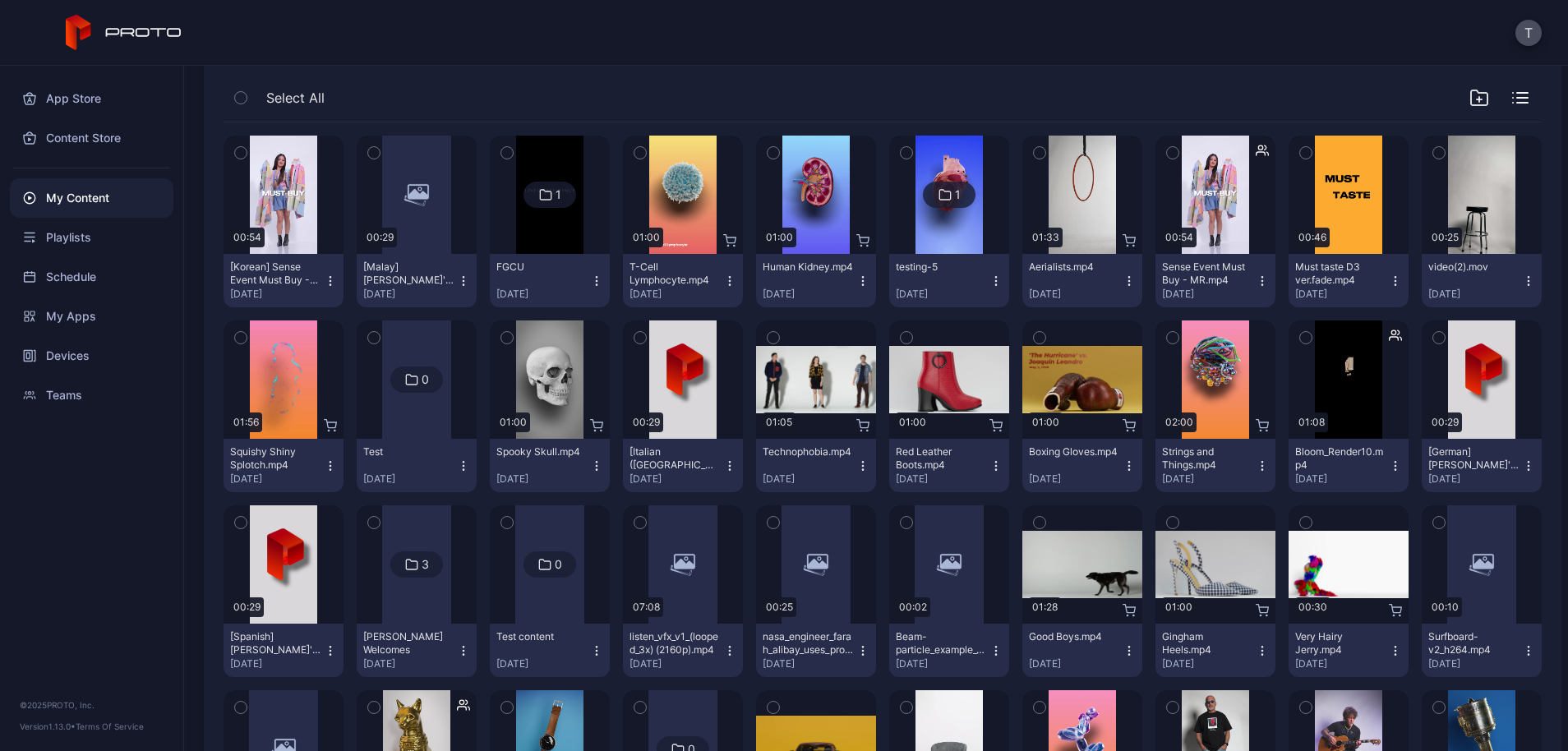
scroll to position [0, 0]
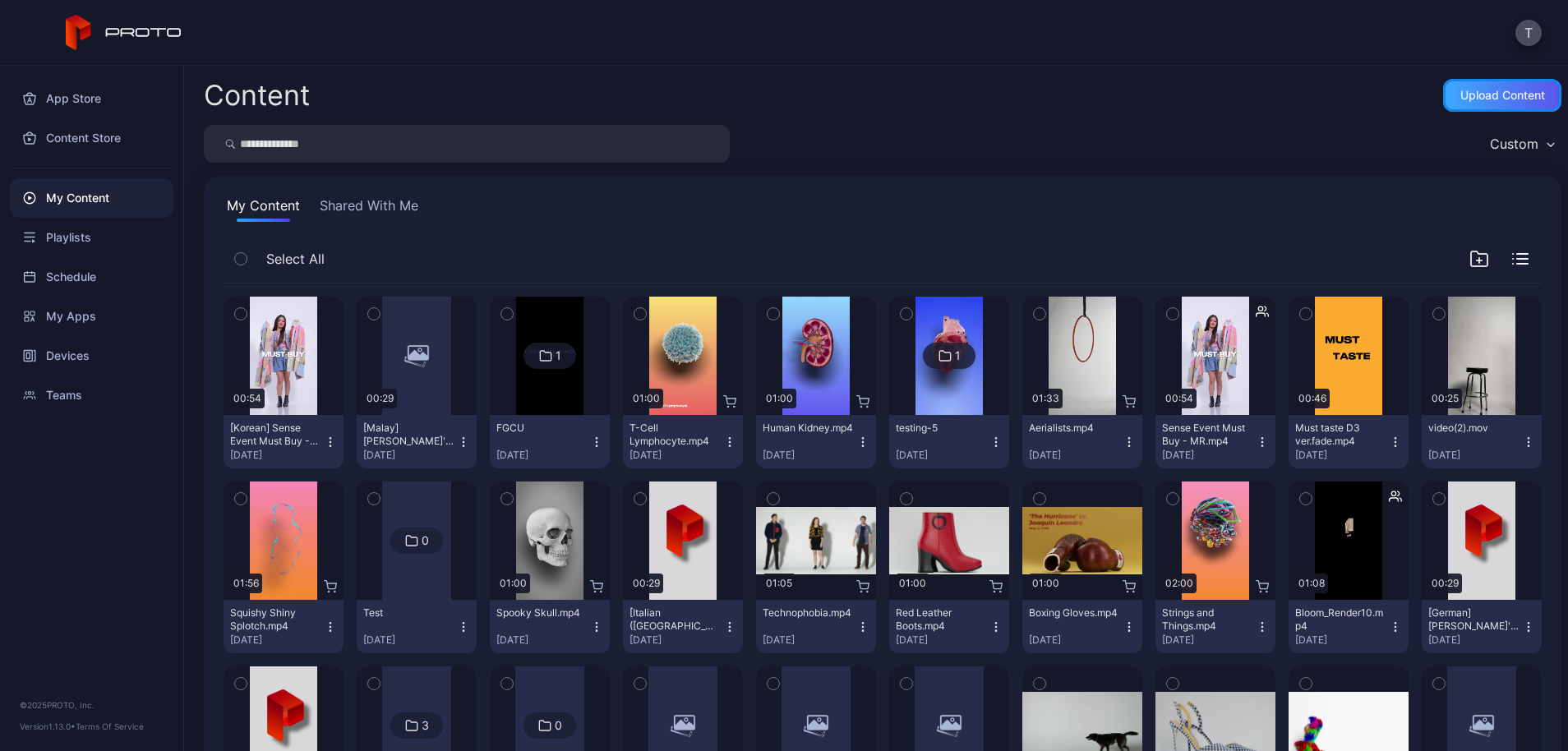
click at [1460, 99] on div "Upload Content" at bounding box center [1502, 95] width 85 height 13
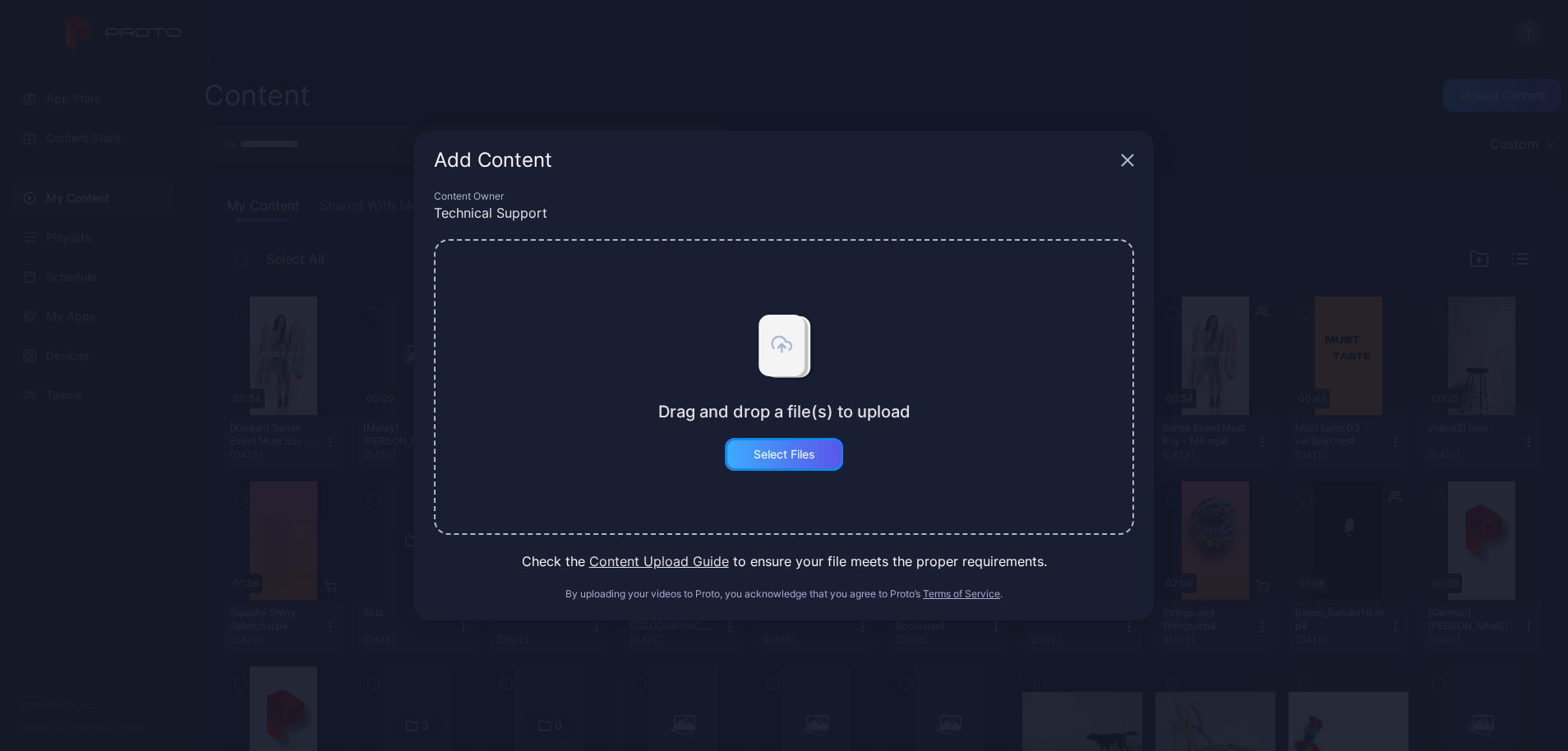
click at [783, 454] on div "Select Files" at bounding box center [784, 454] width 62 height 13
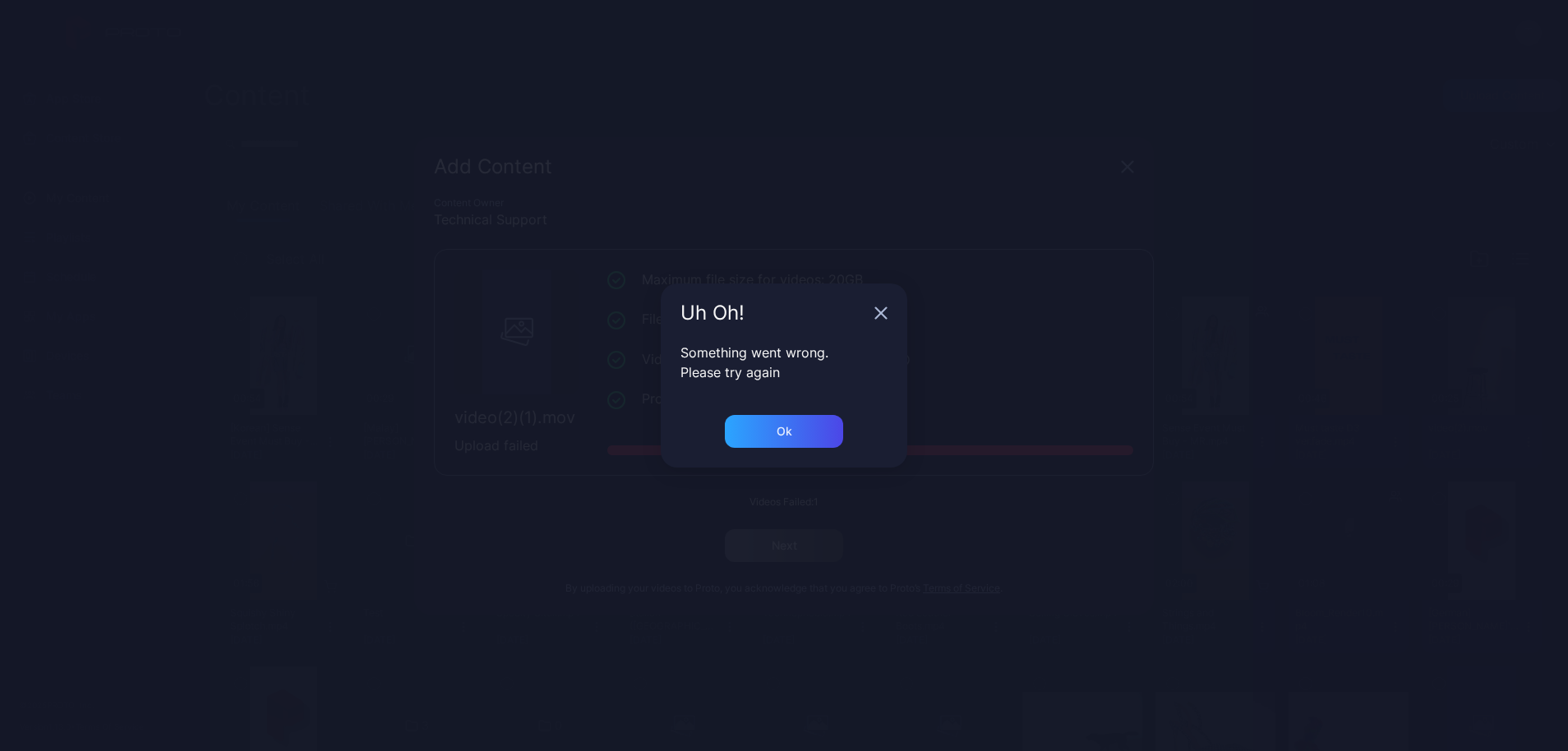
click at [28, 368] on div "Uh Oh! Something went wrong. Please try again Ok" at bounding box center [784, 376] width 1568 height 751
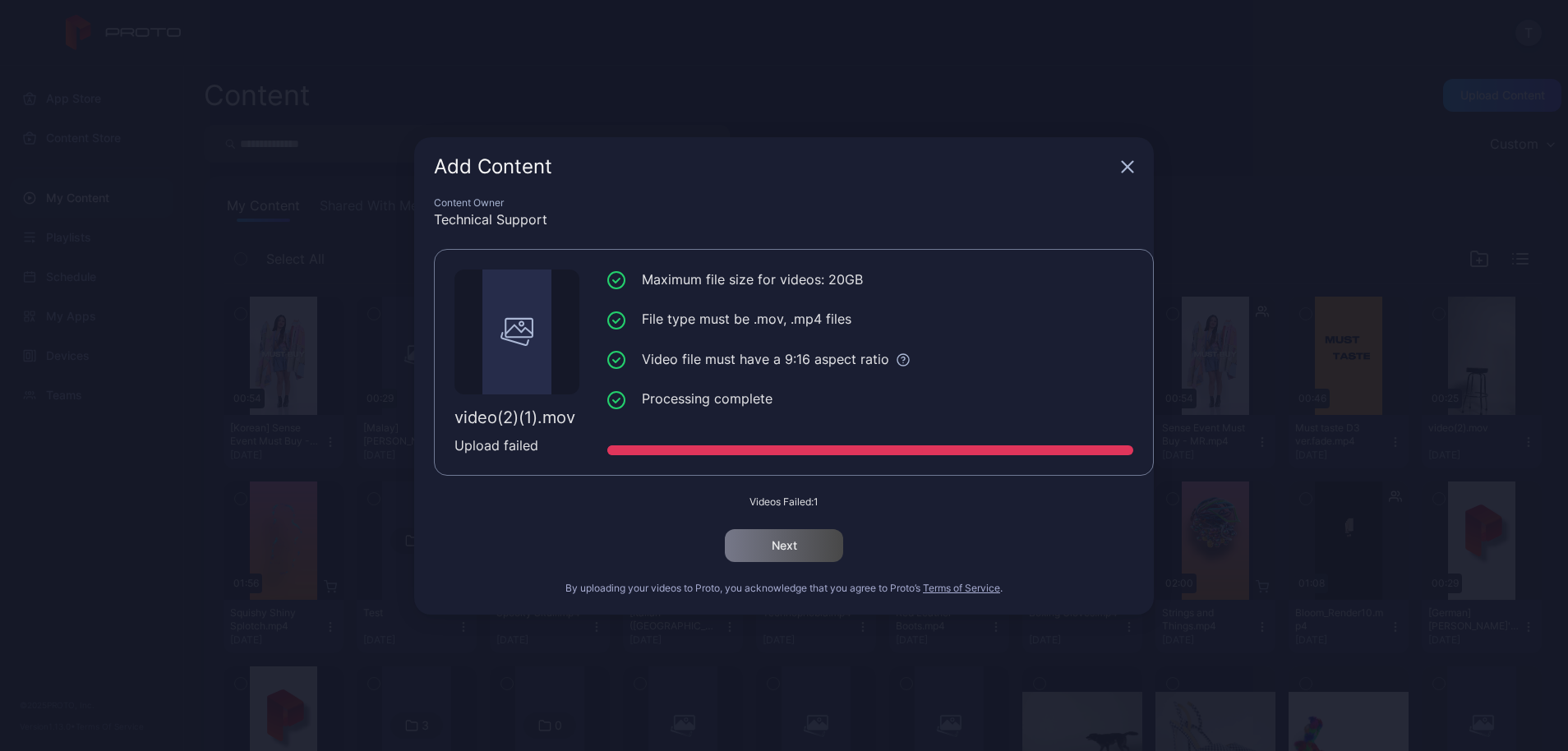
click at [1129, 165] on icon "button" at bounding box center [1128, 166] width 11 height 11
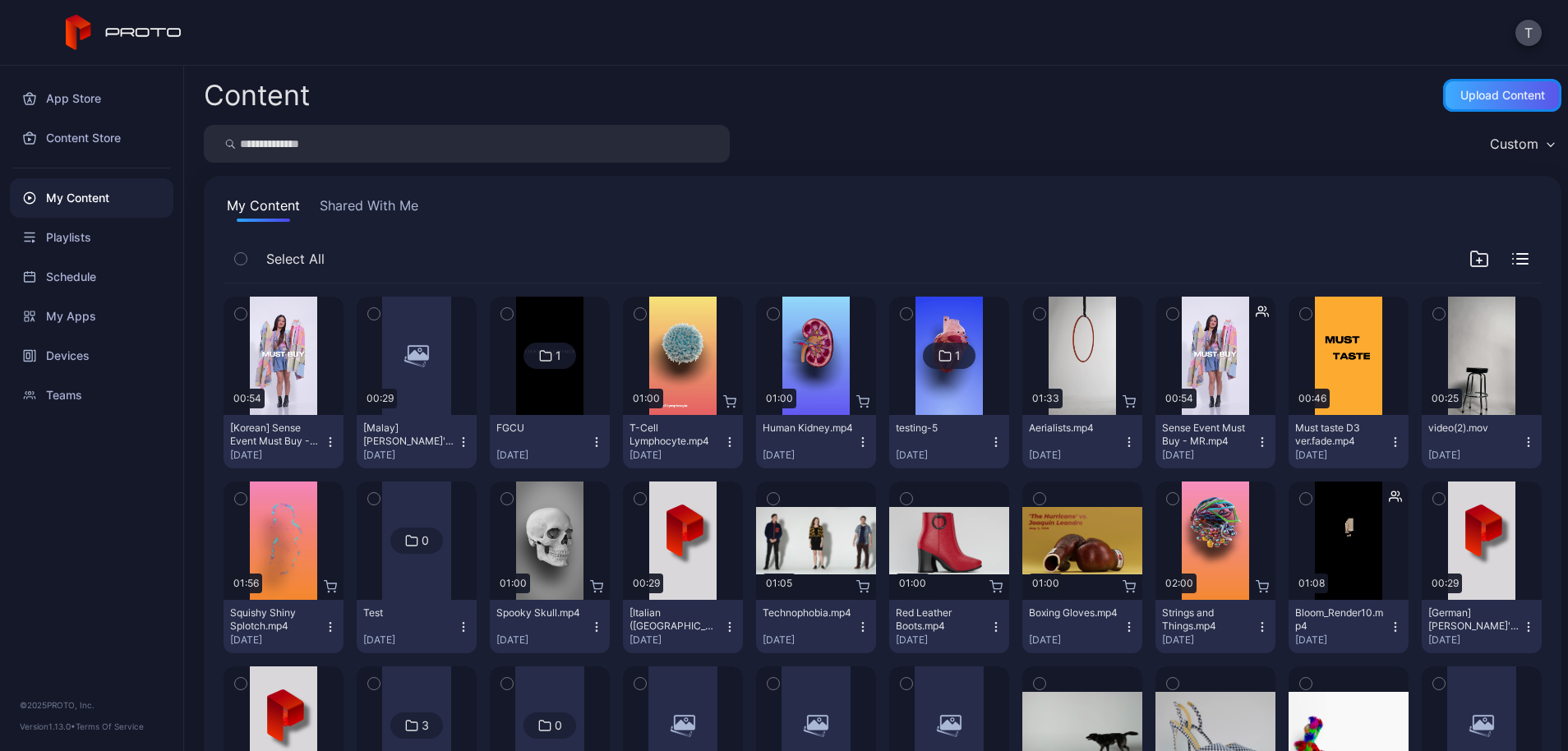
click at [1510, 103] on div "Upload Content" at bounding box center [1502, 95] width 118 height 33
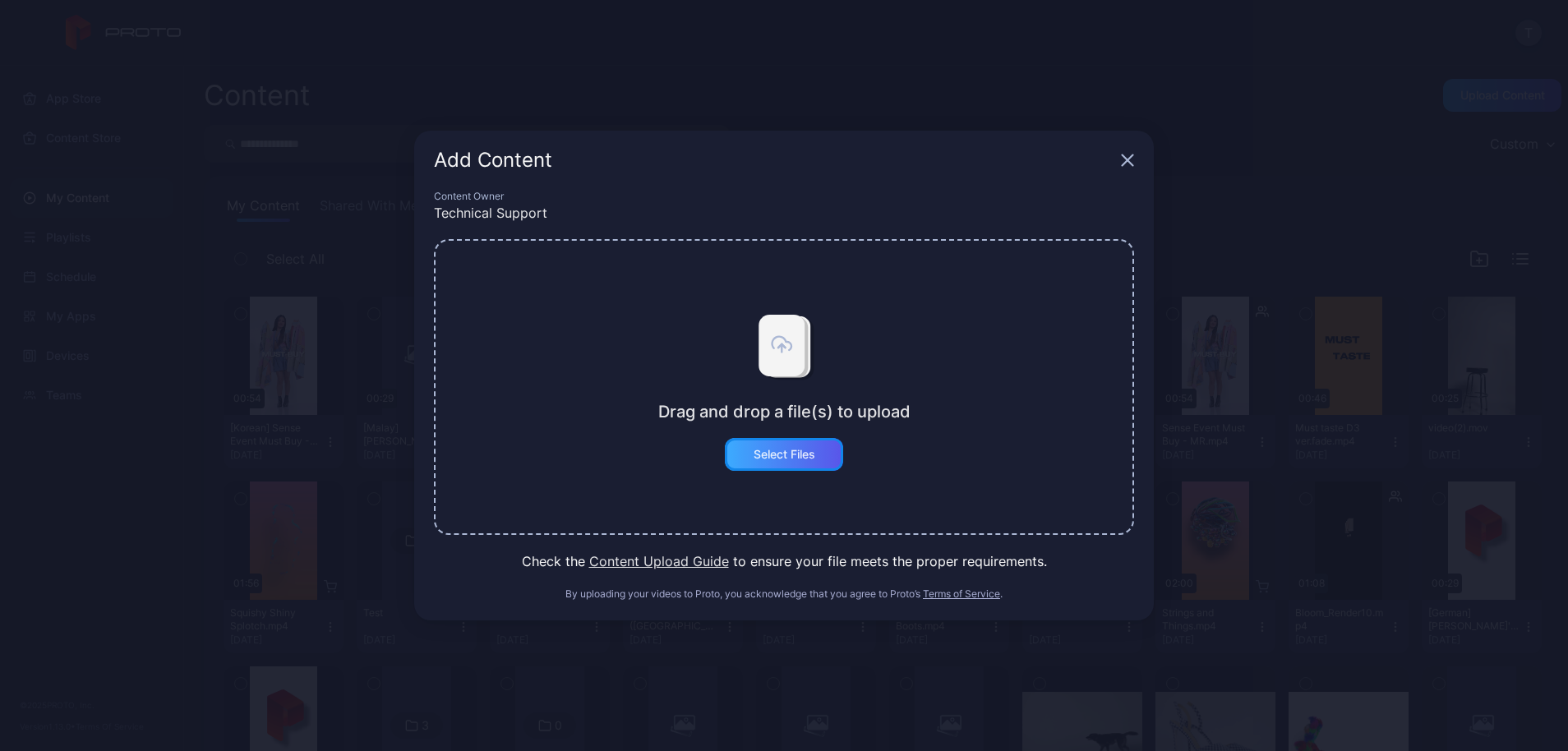
click at [815, 448] on div "Select Files" at bounding box center [784, 454] width 62 height 13
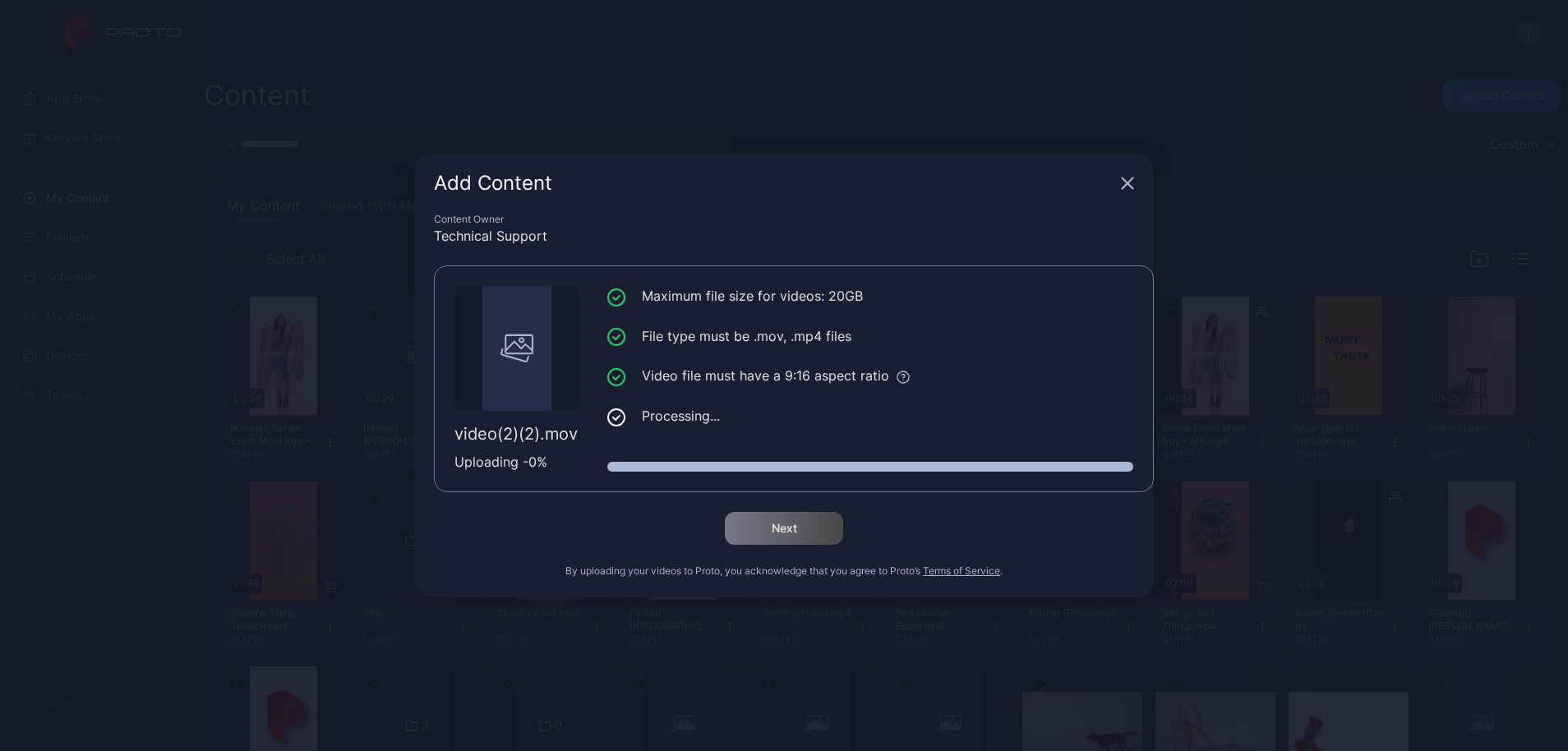
click at [115, 442] on div "Add Content Content Owner Technical Support video(2)(2).mov Uploading - 0 % Max…" at bounding box center [784, 376] width 1568 height 751
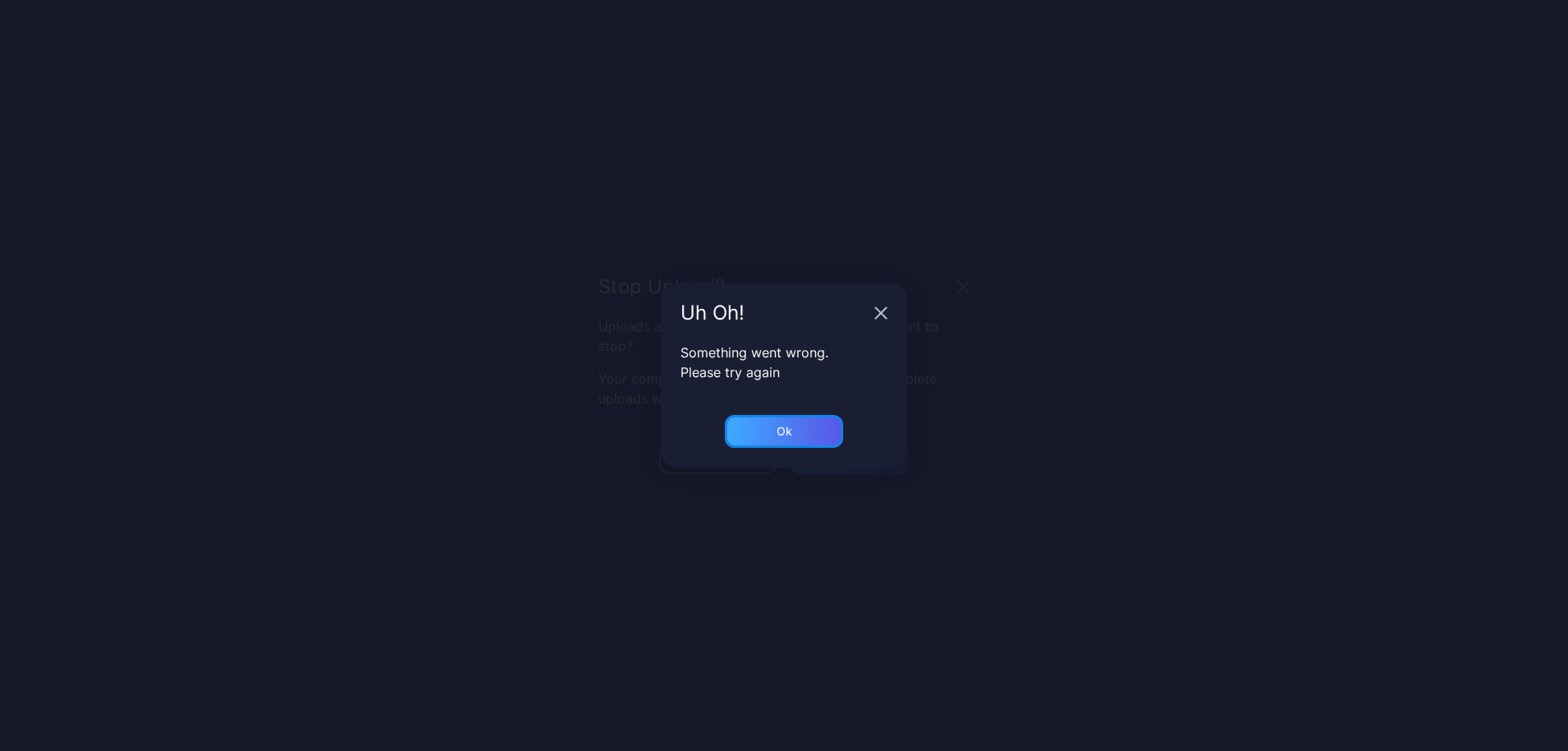
click at [739, 431] on div "Ok" at bounding box center [784, 431] width 118 height 33
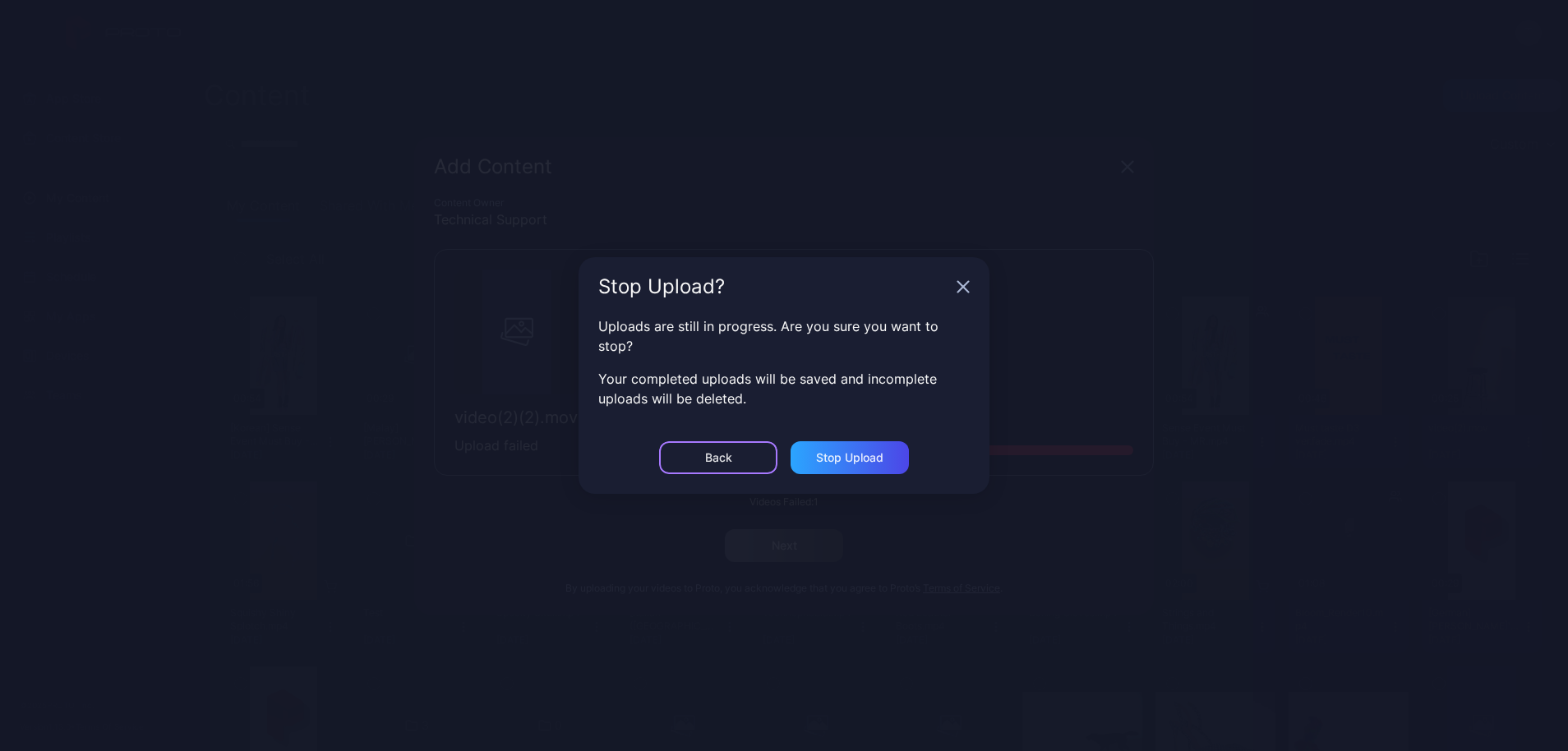
click at [771, 459] on div "Back" at bounding box center [718, 458] width 118 height 33
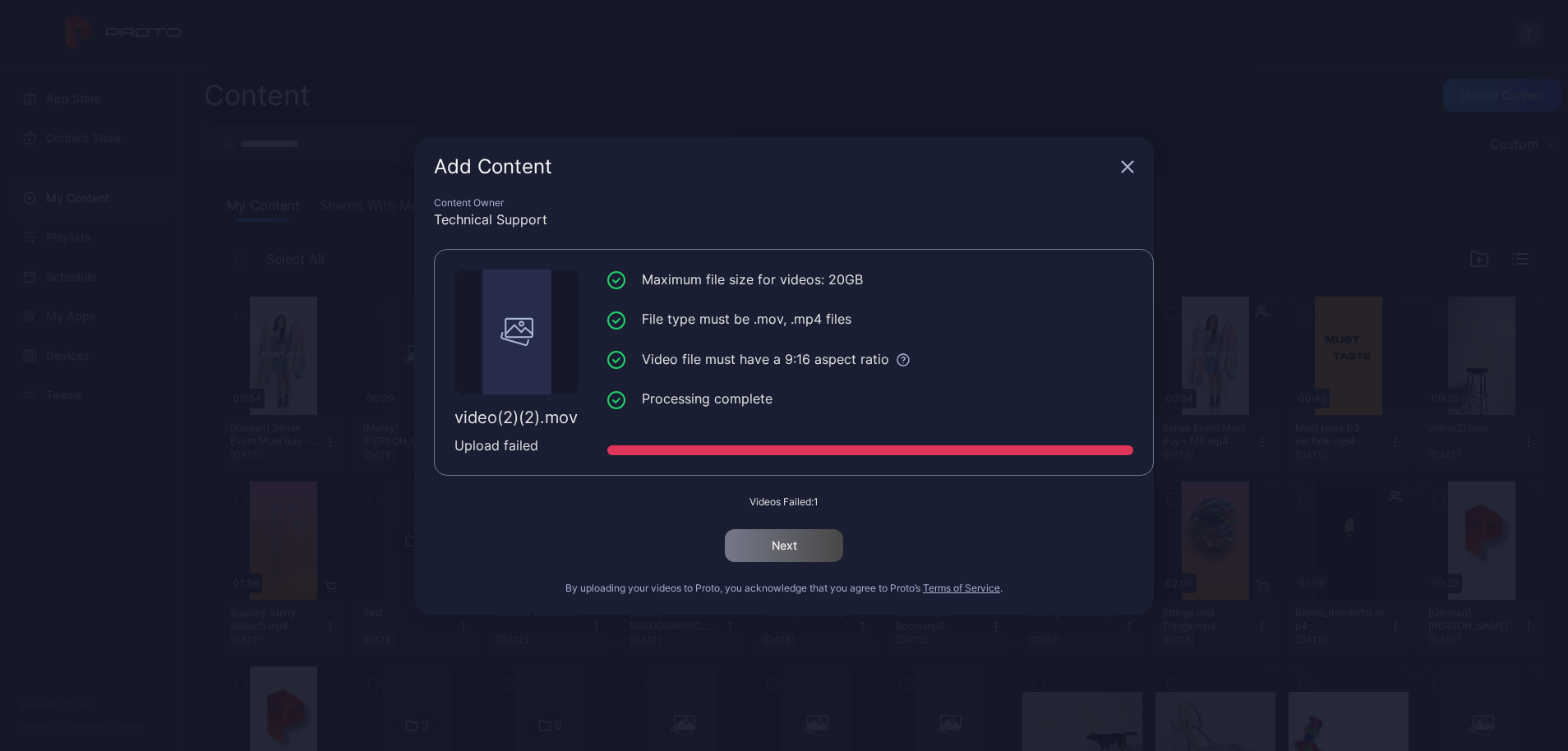
click at [1132, 163] on icon "button" at bounding box center [1128, 166] width 11 height 11
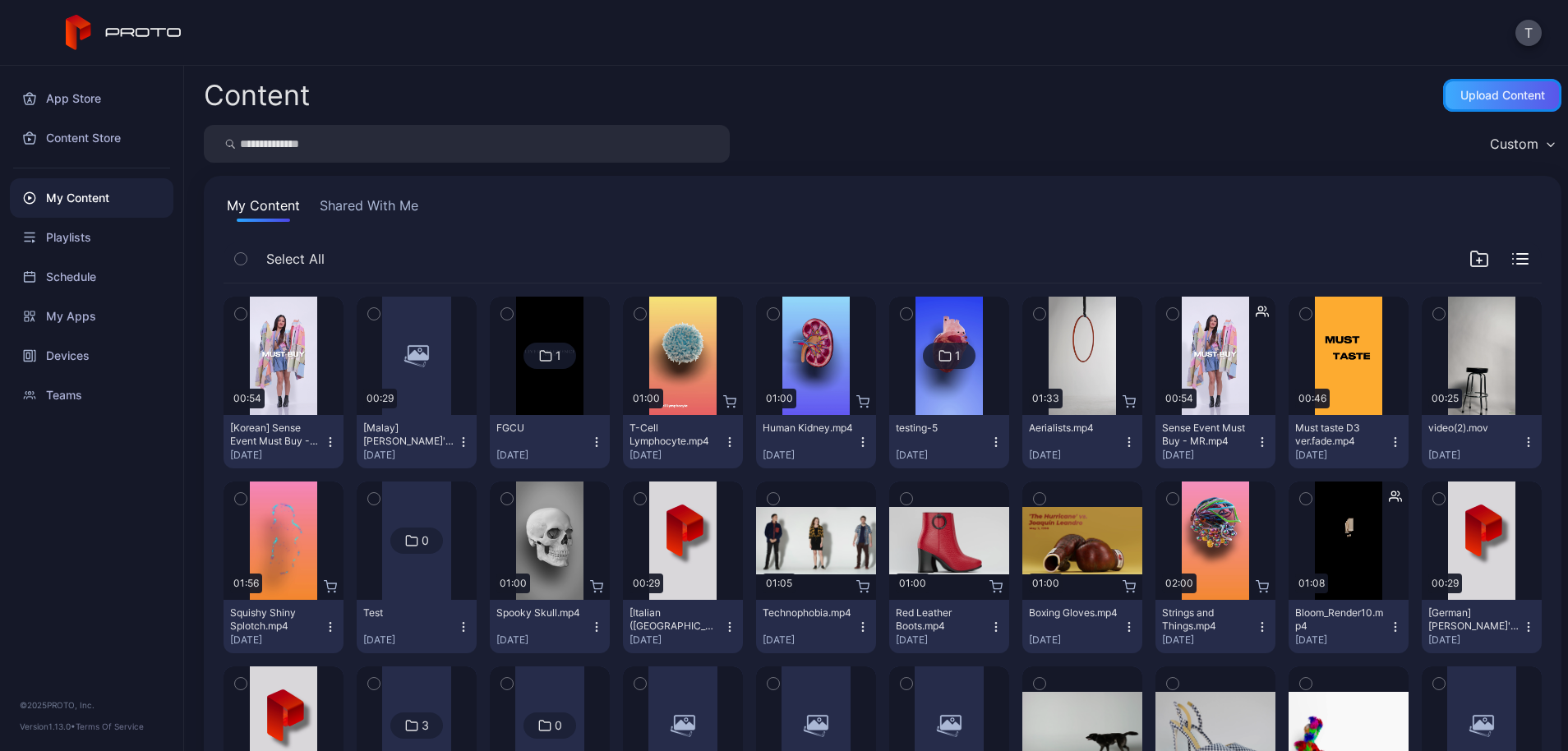
click at [1466, 96] on div "Upload Content" at bounding box center [1502, 95] width 85 height 13
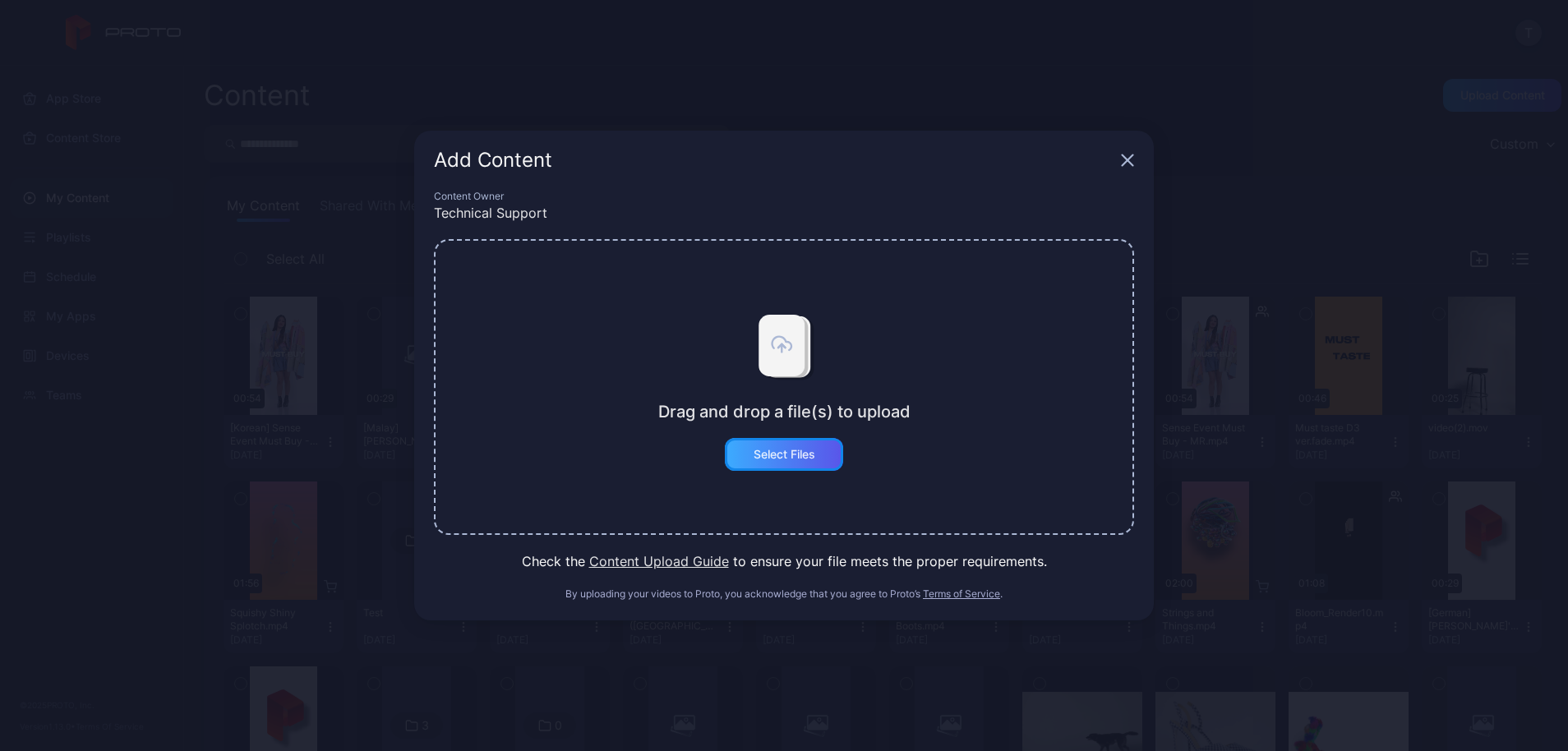
click at [830, 449] on div "Select Files" at bounding box center [784, 454] width 118 height 33
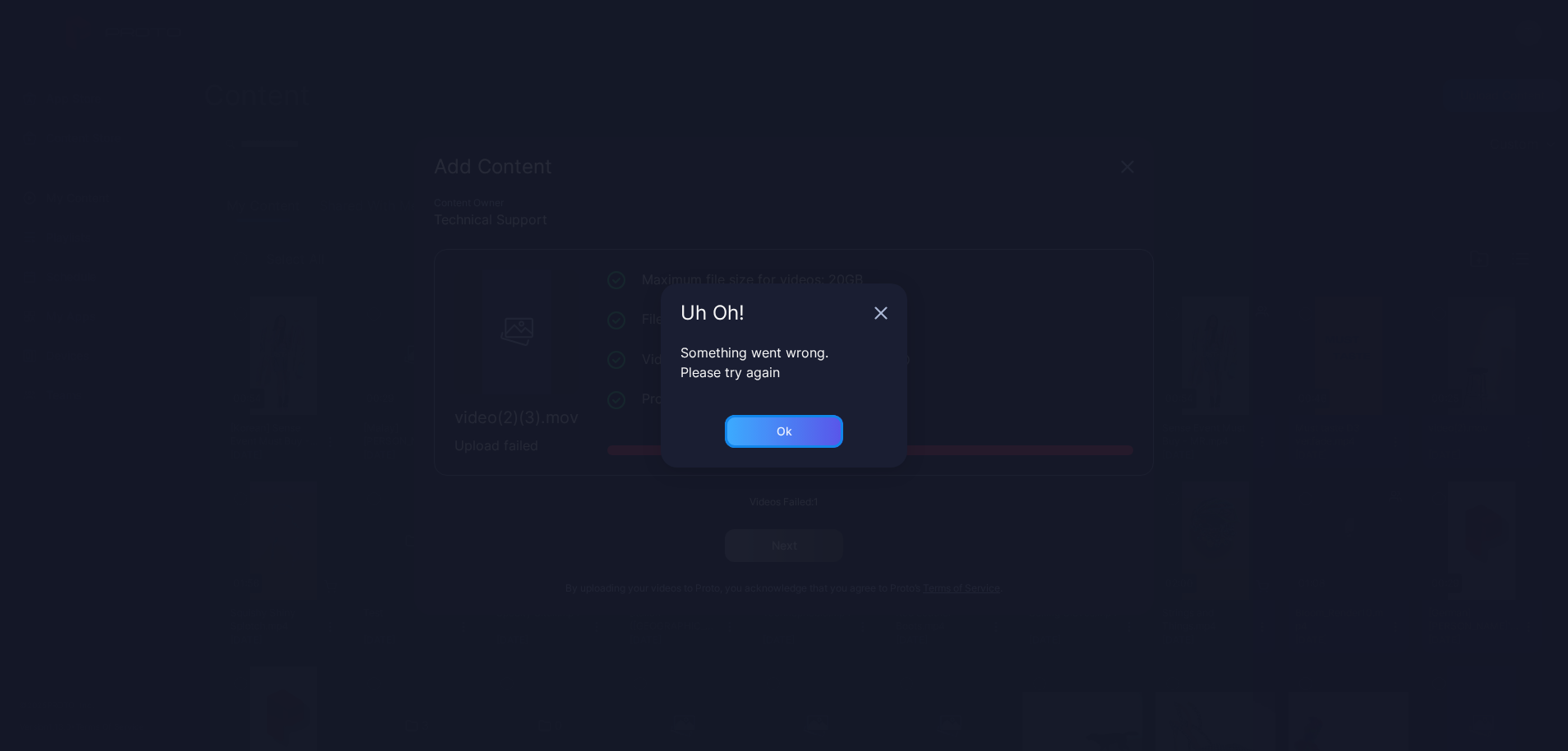
click at [790, 440] on div "Ok" at bounding box center [784, 431] width 118 height 33
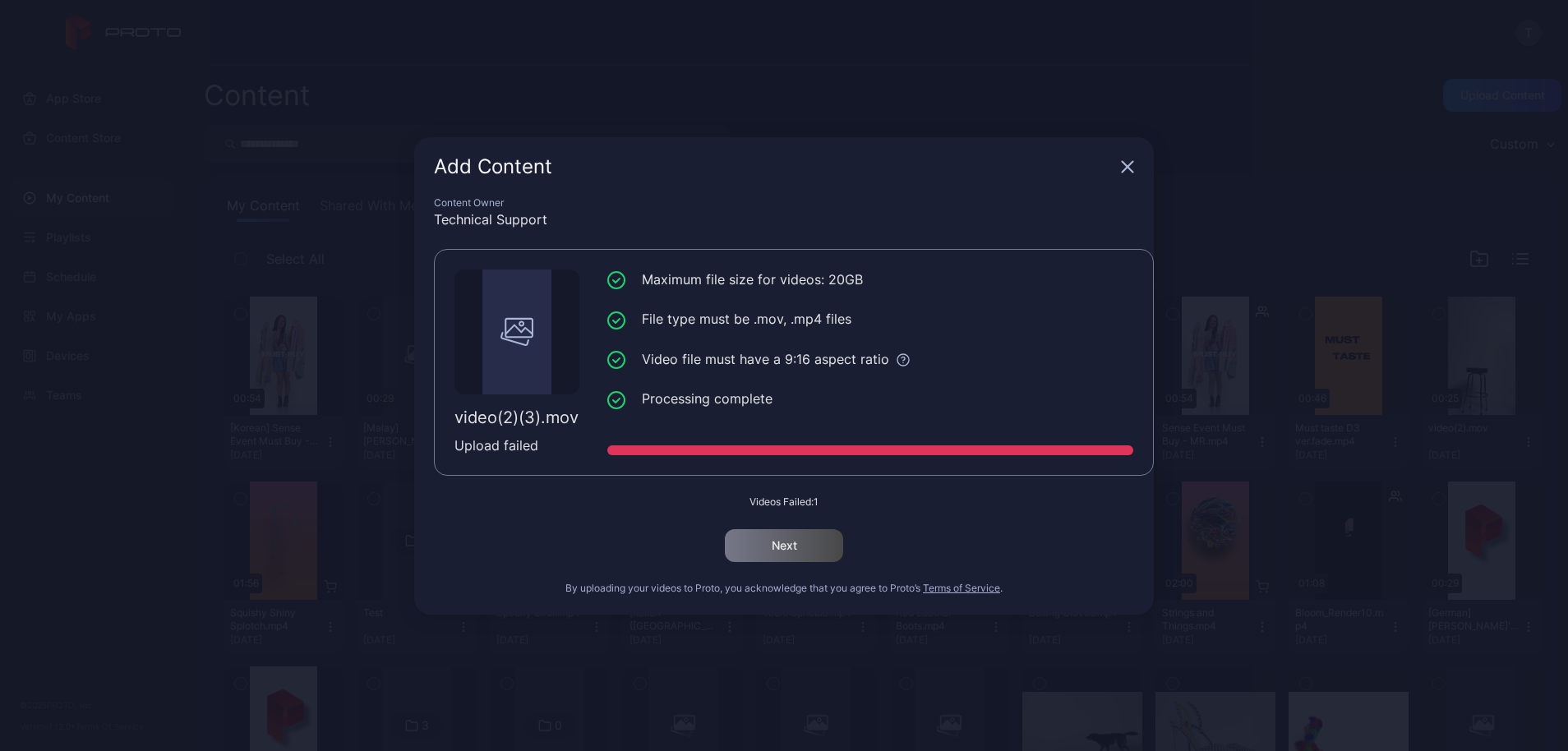
click at [1121, 163] on icon "button" at bounding box center [1128, 167] width 13 height 13
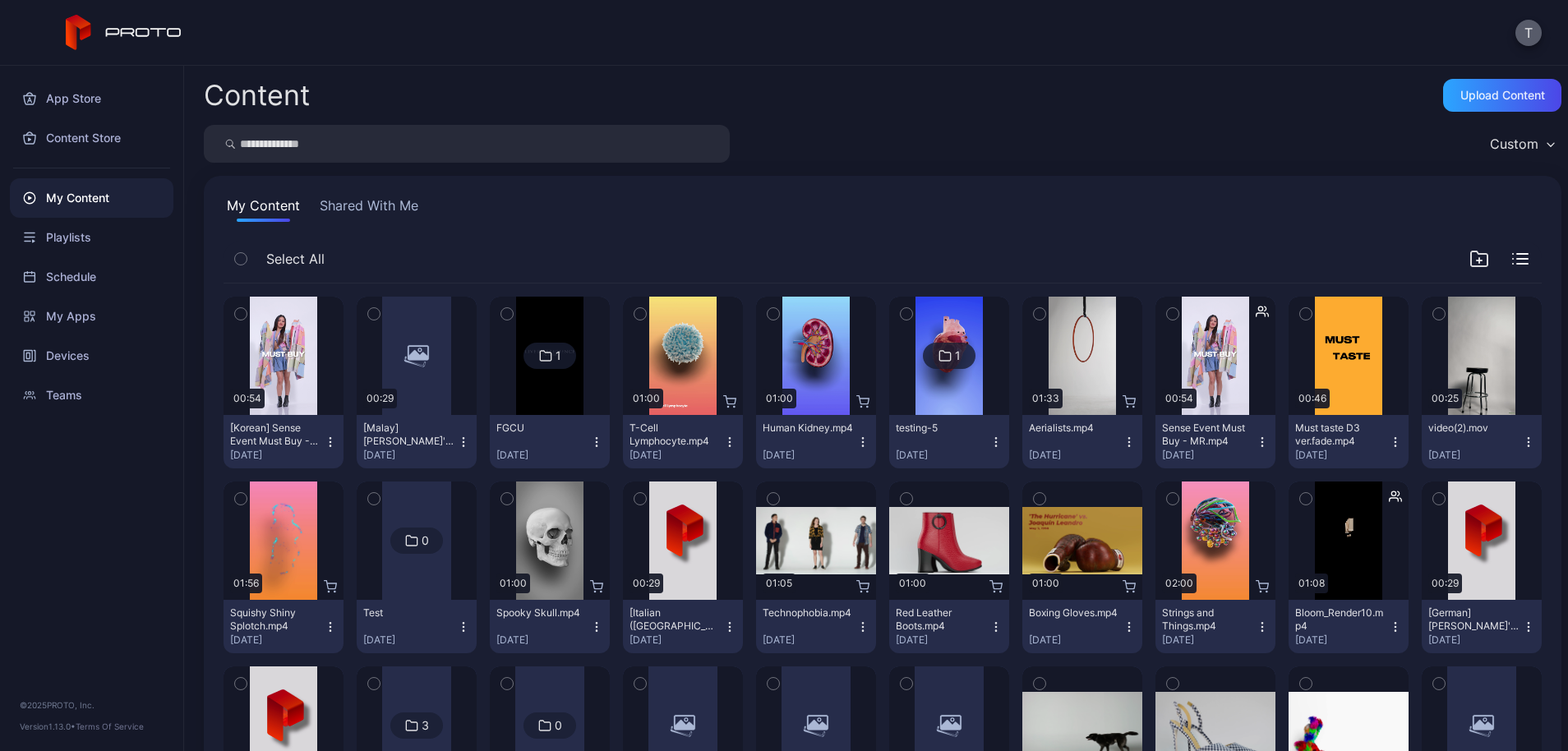
click at [1538, 35] on button "T" at bounding box center [1529, 33] width 26 height 26
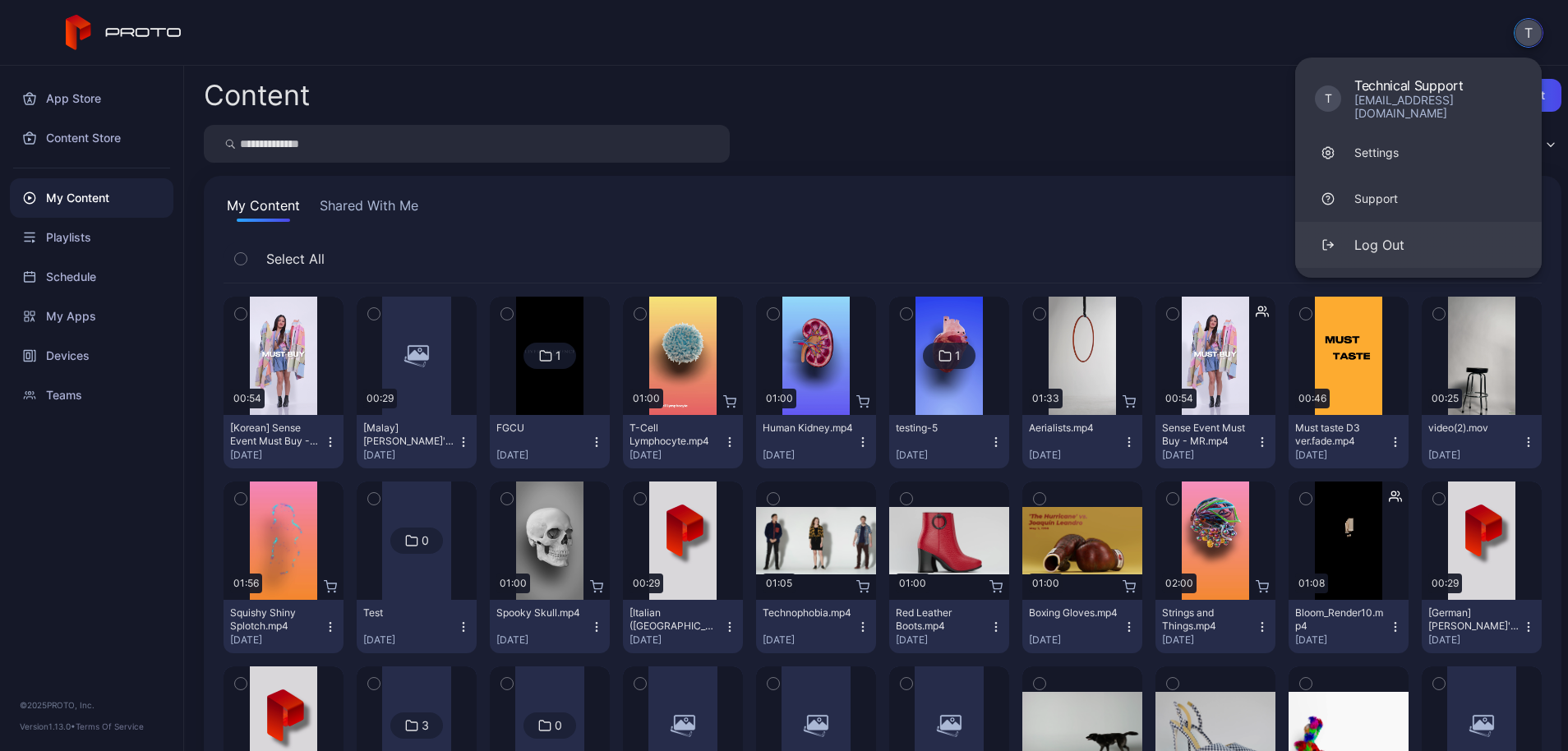
click at [1436, 250] on button "Log Out" at bounding box center [1418, 245] width 247 height 46
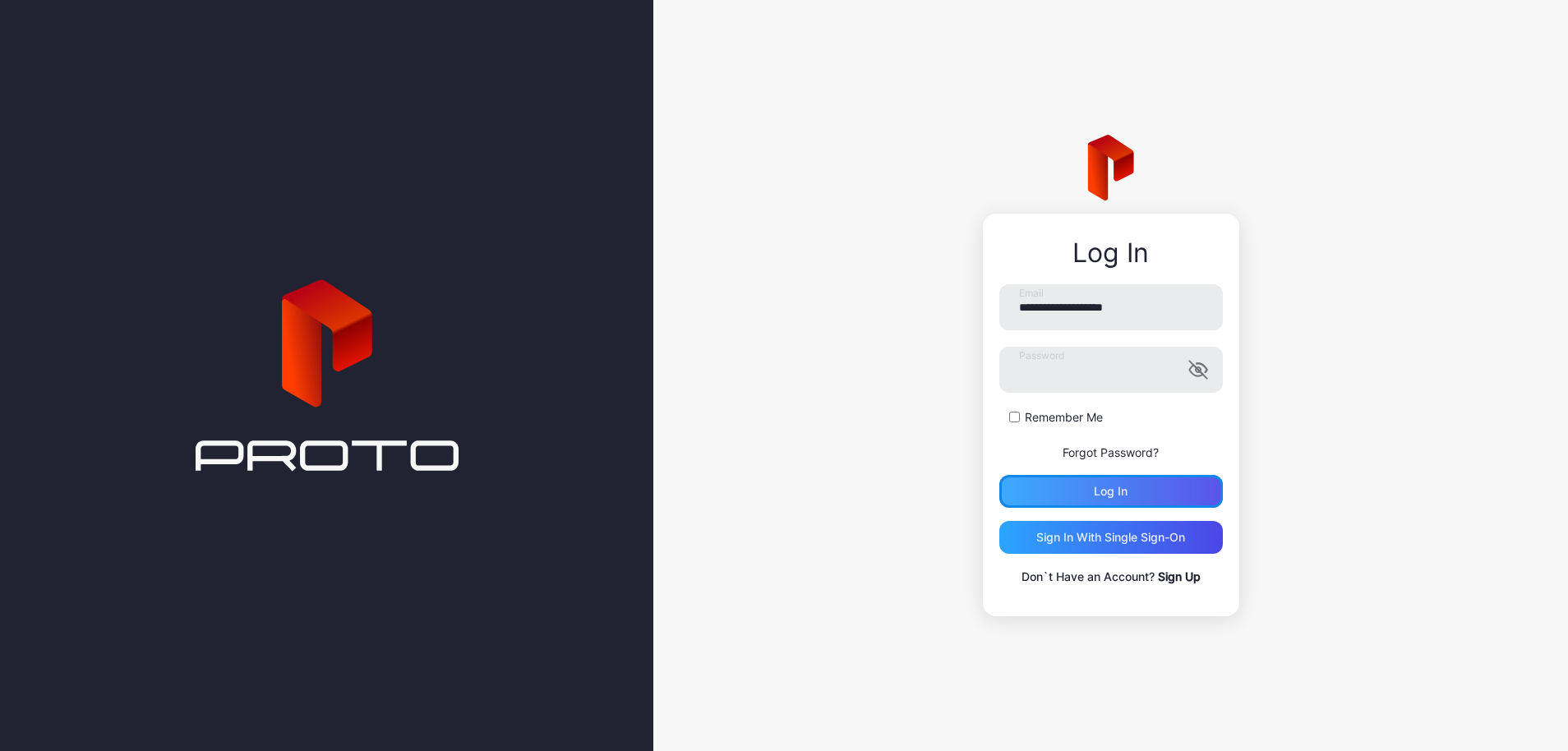
click at [1035, 488] on div "Log in" at bounding box center [1111, 491] width 224 height 33
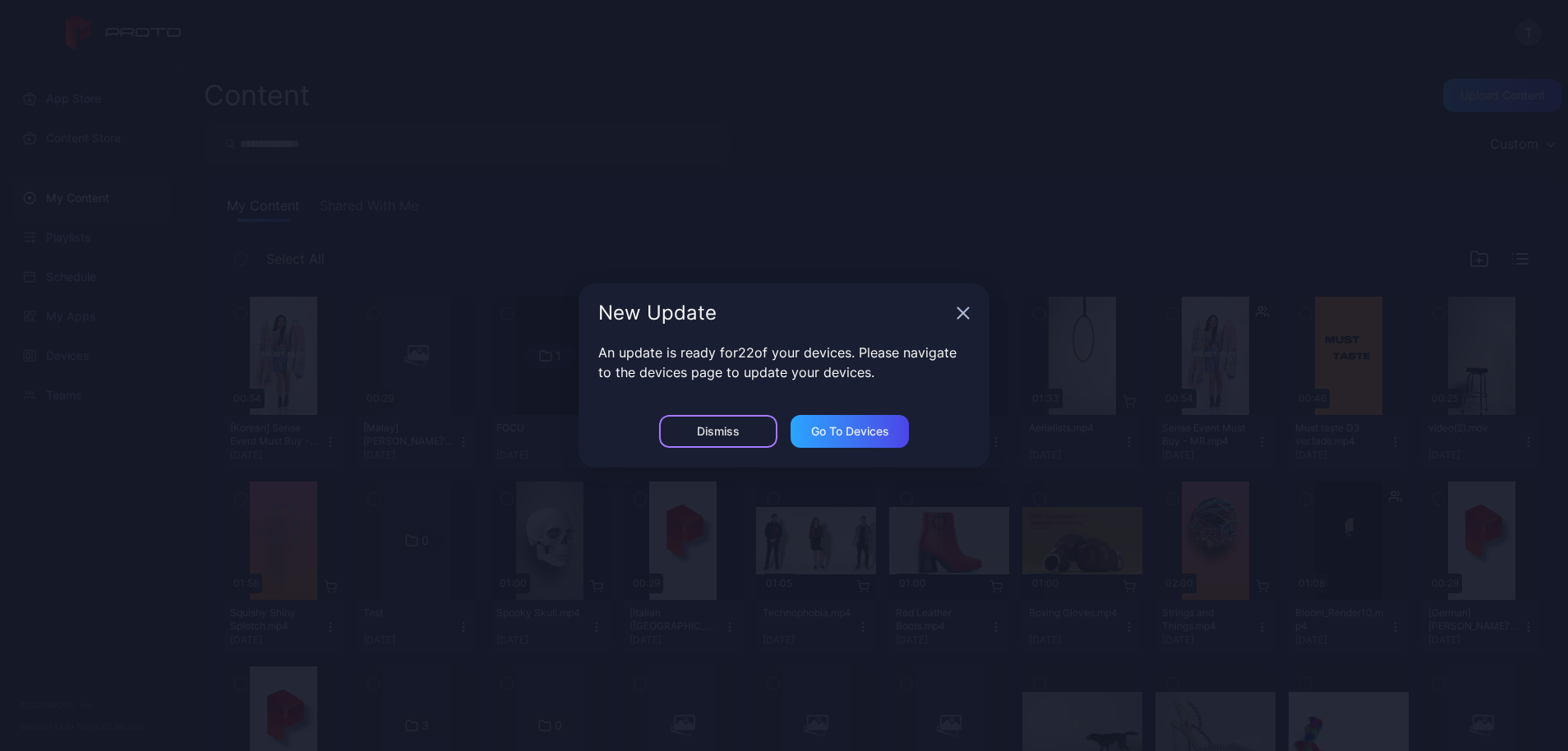
click at [703, 436] on div "Dismiss" at bounding box center [718, 431] width 43 height 13
